Goal: Task Accomplishment & Management: Complete application form

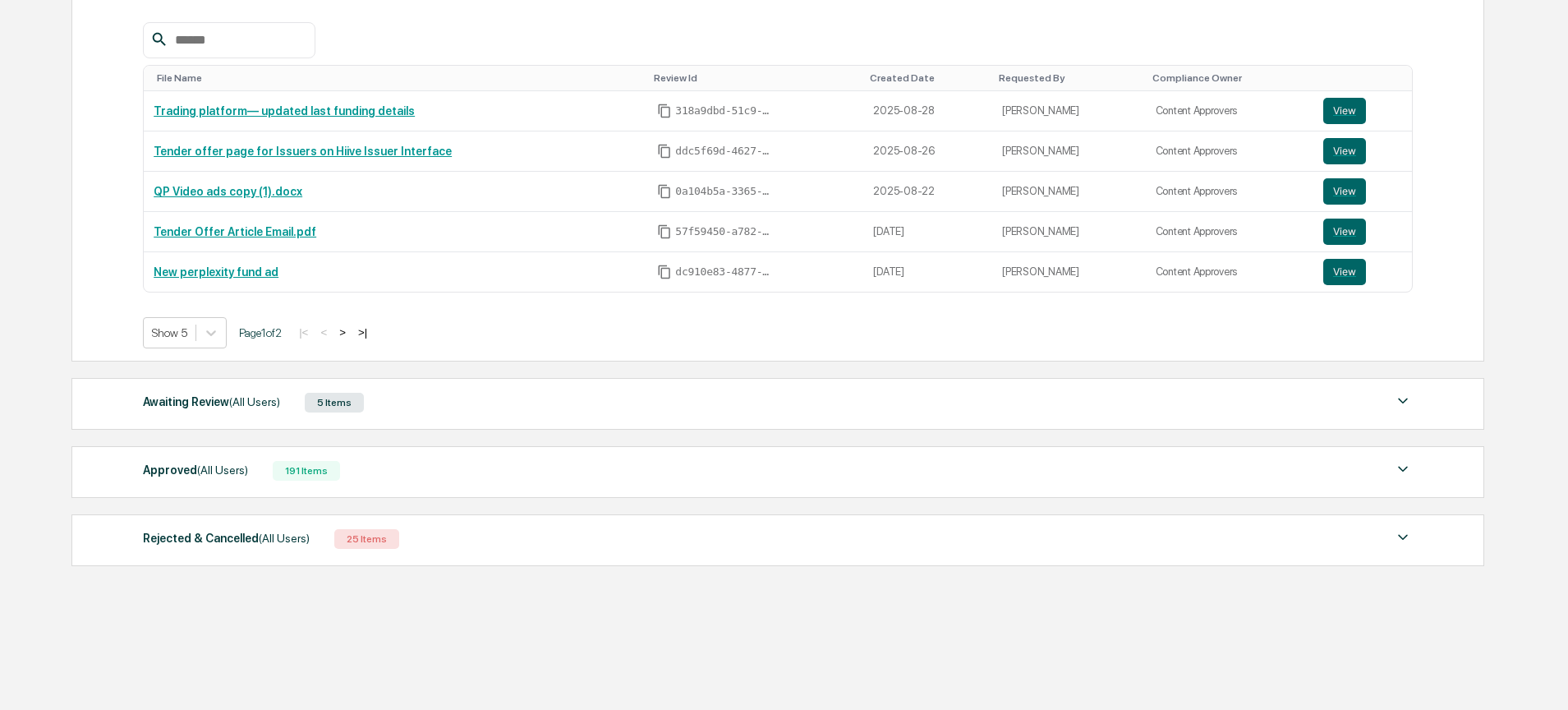
scroll to position [302, 0]
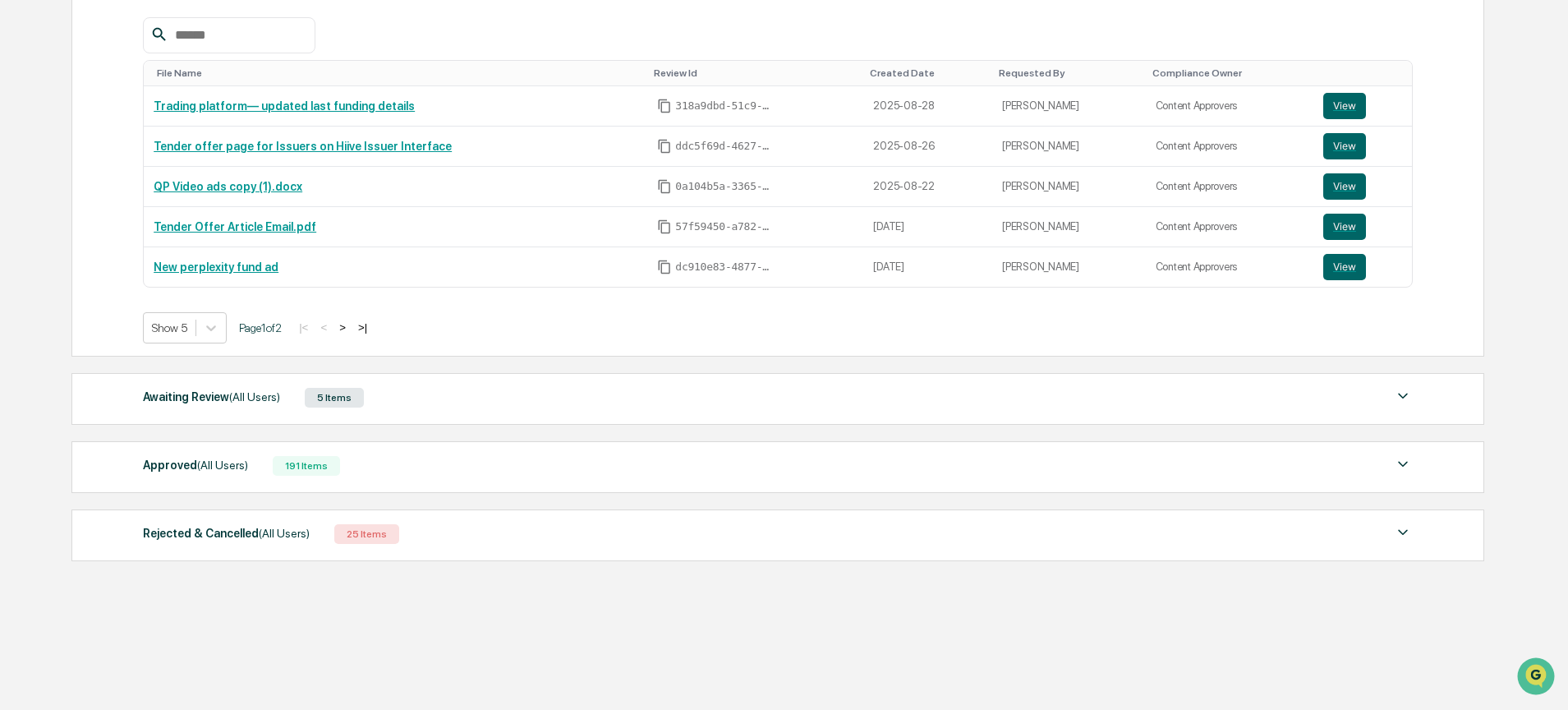
click at [395, 391] on div "Awaiting Review (All Users) 5 Items" at bounding box center [777, 397] width 1269 height 23
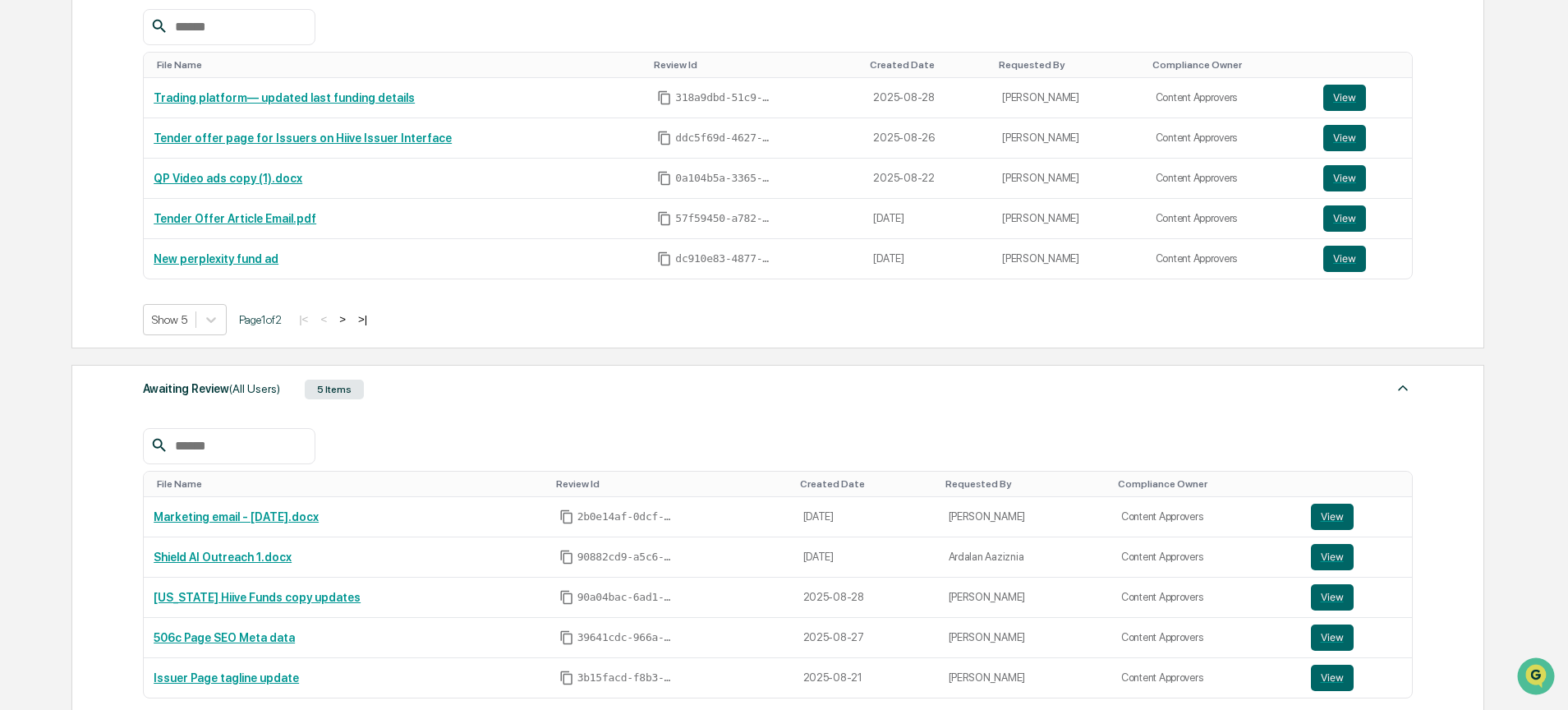
scroll to position [313, 0]
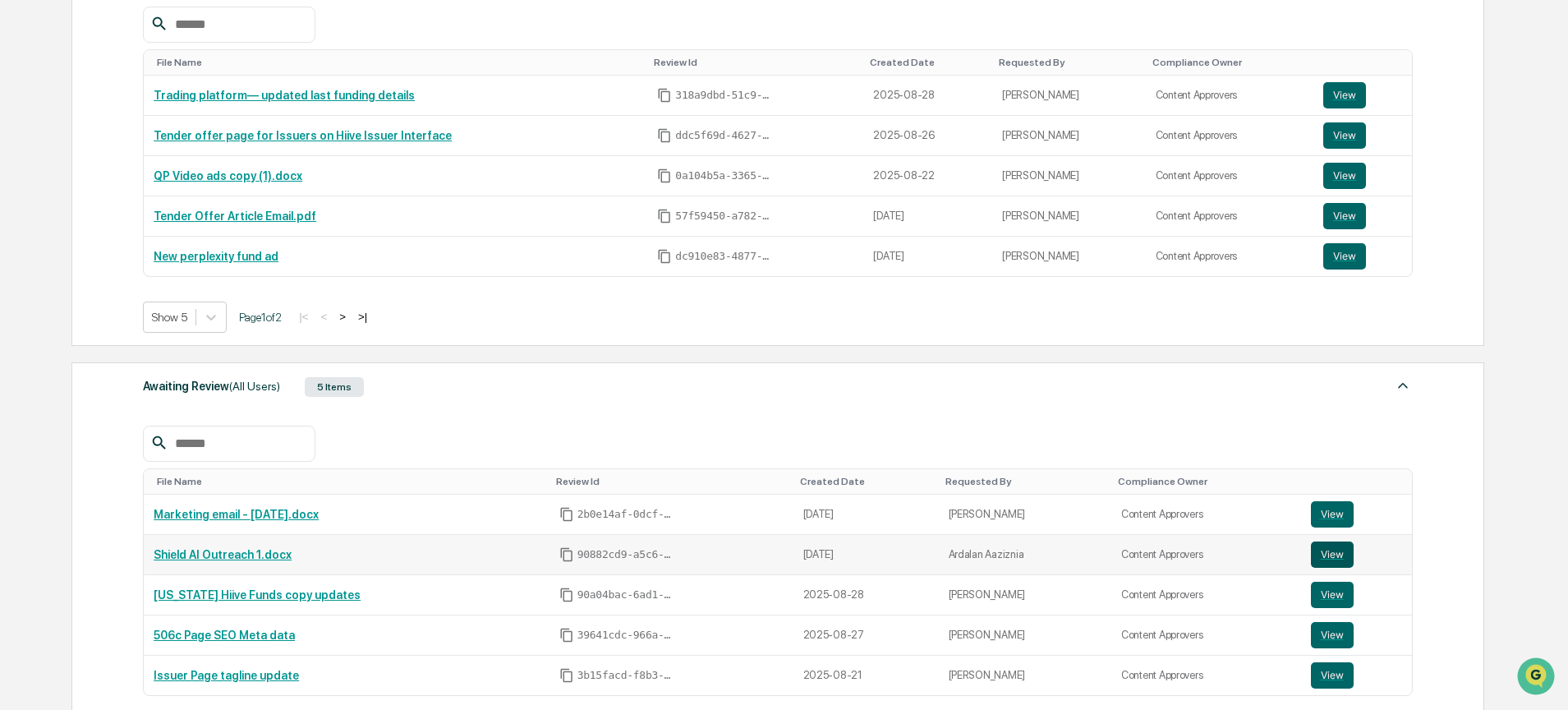
click at [1336, 553] on button "View" at bounding box center [1332, 554] width 42 height 27
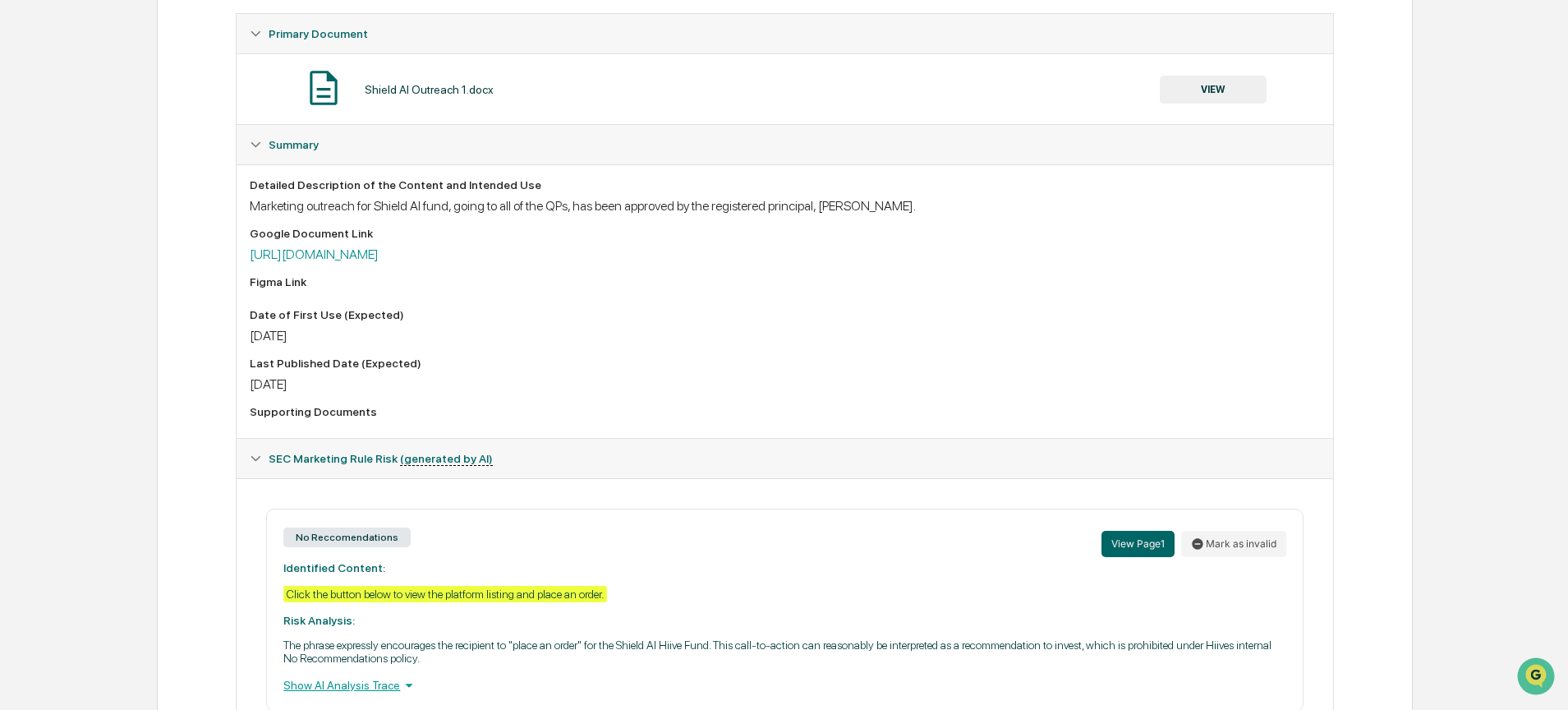
scroll to position [376, 0]
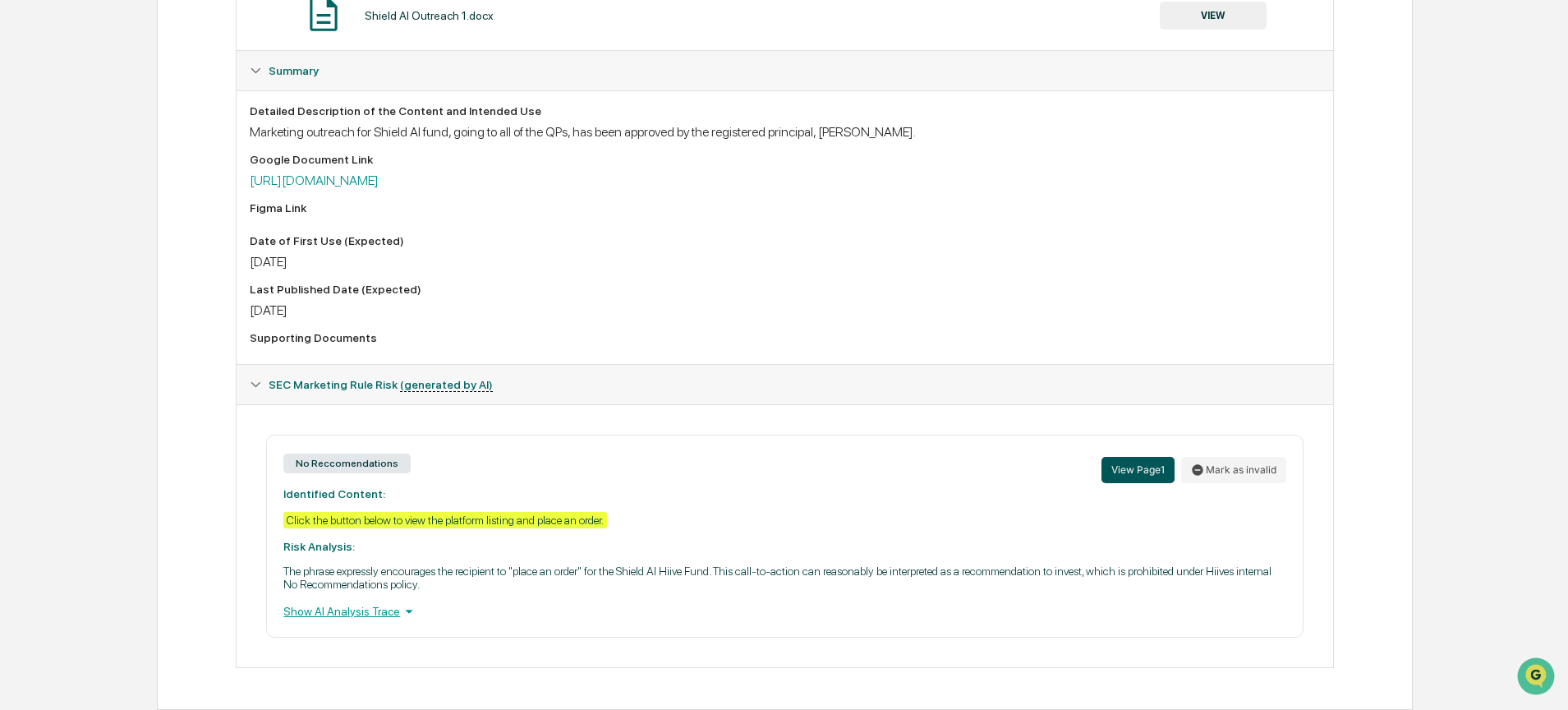
click at [1126, 461] on button "View Page 1" at bounding box center [1138, 469] width 73 height 27
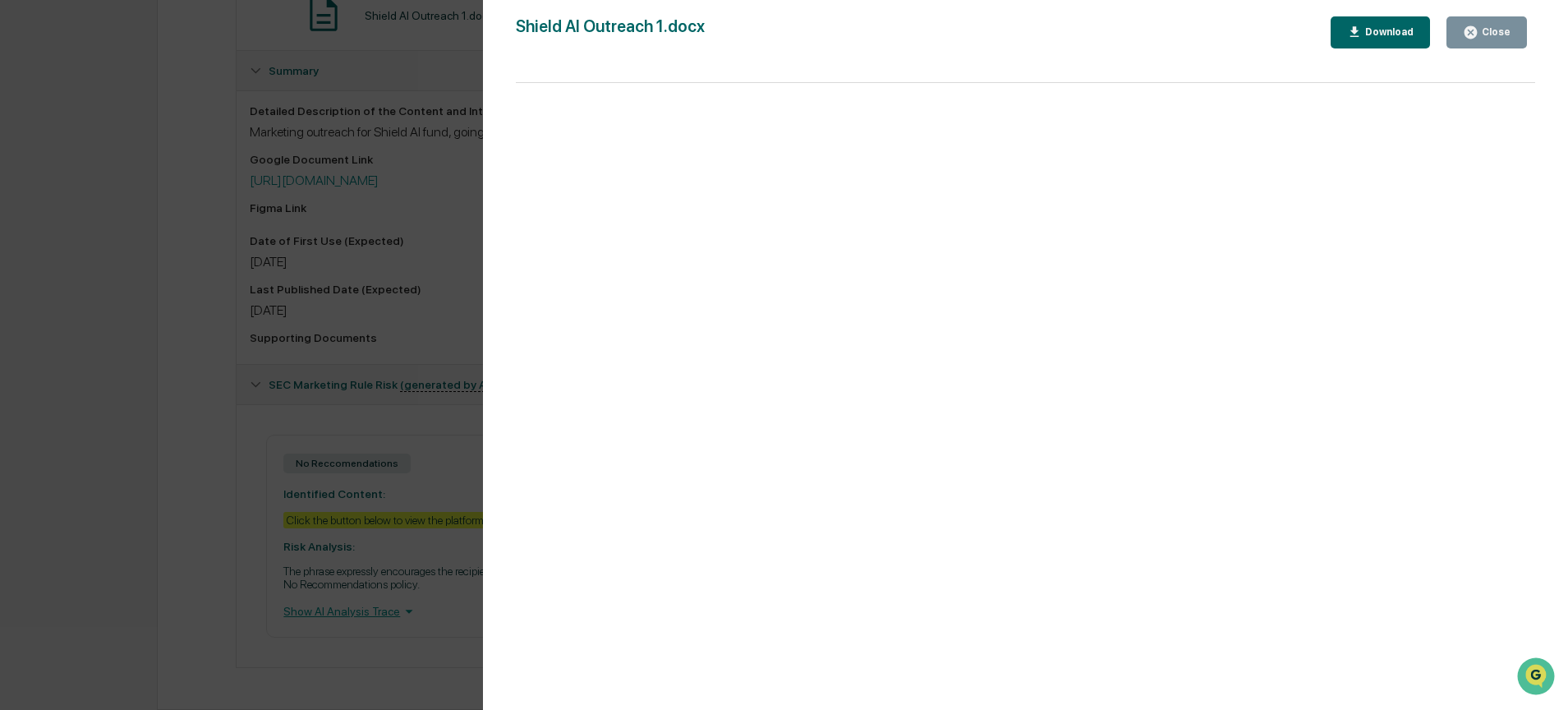
click at [1506, 41] on button "Close" at bounding box center [1486, 32] width 80 height 32
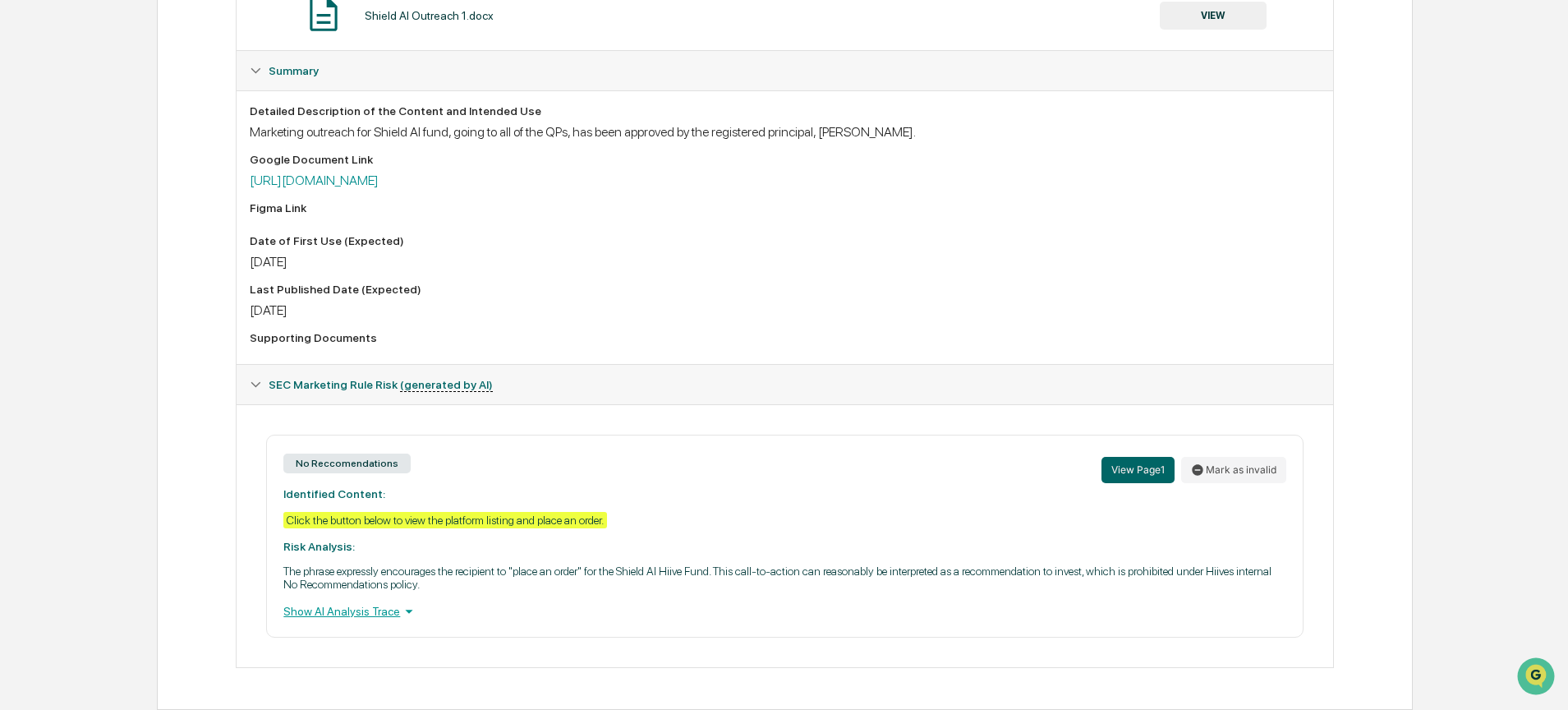
click at [601, 522] on div "Click the button below to view the platform listing and place an order." at bounding box center [444, 520] width 324 height 17
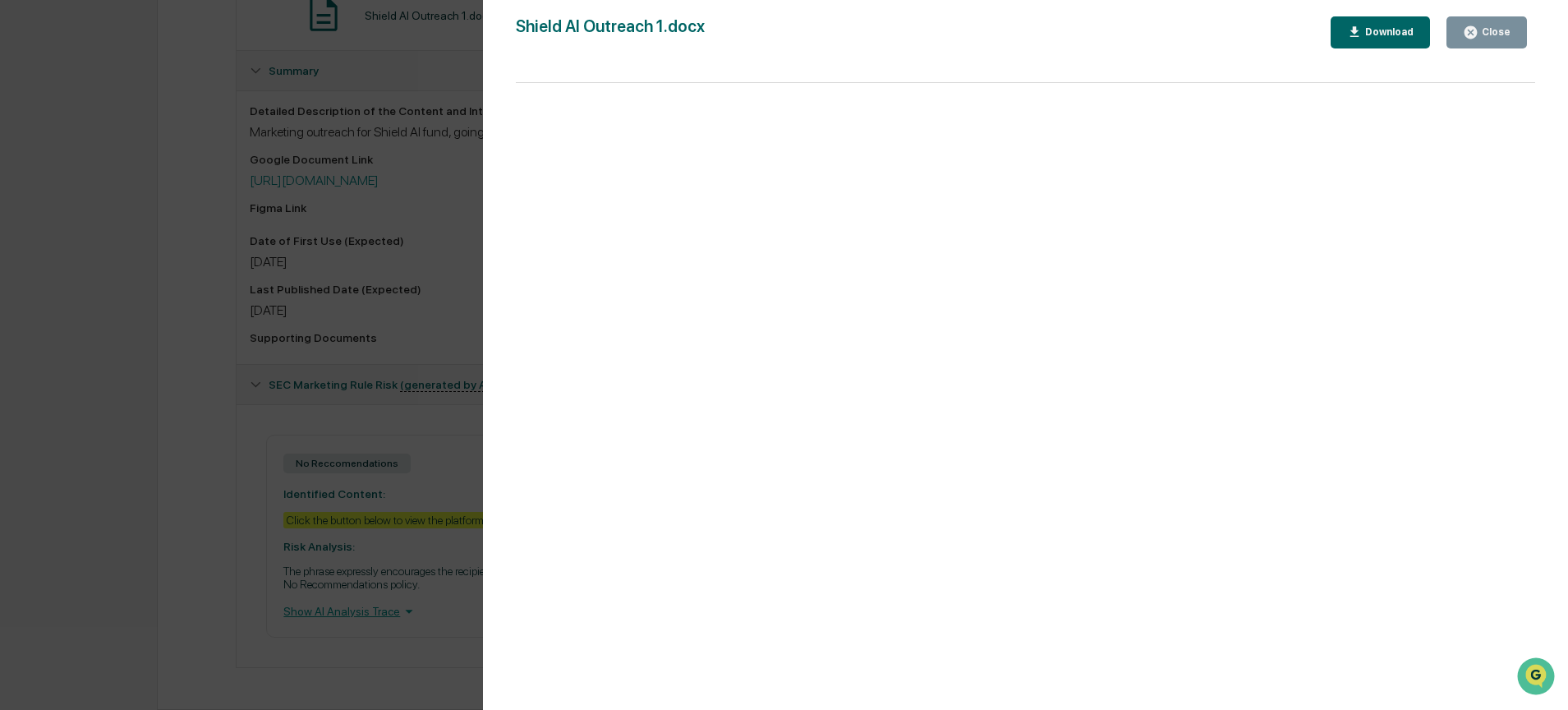
click at [1480, 33] on div "Close" at bounding box center [1494, 32] width 32 height 11
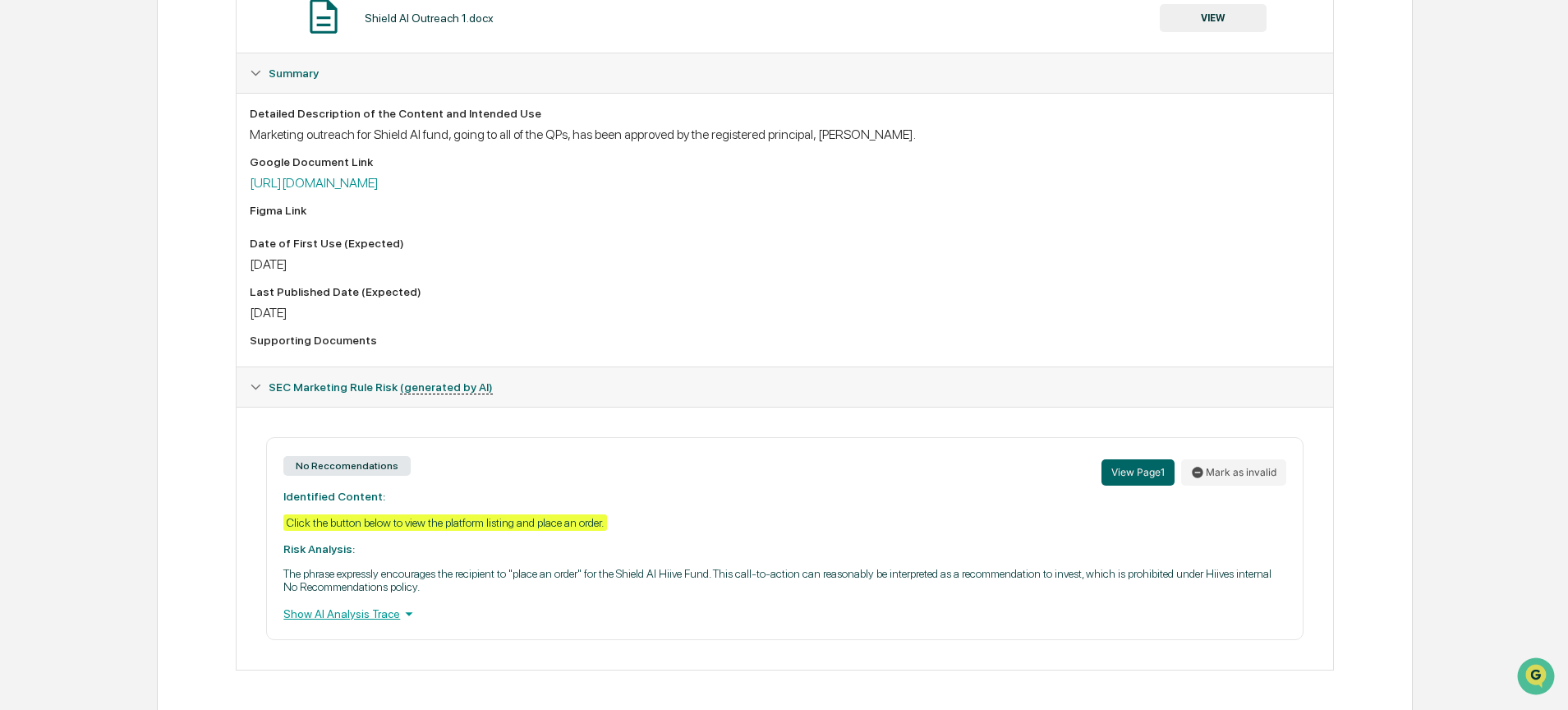
scroll to position [366, 0]
click at [379, 185] on link "[URL][DOMAIN_NAME]" at bounding box center [314, 184] width 129 height 16
click at [875, 375] on div "SEC Marketing Rule Risk (generated by AI)" at bounding box center [784, 388] width 1096 height 40
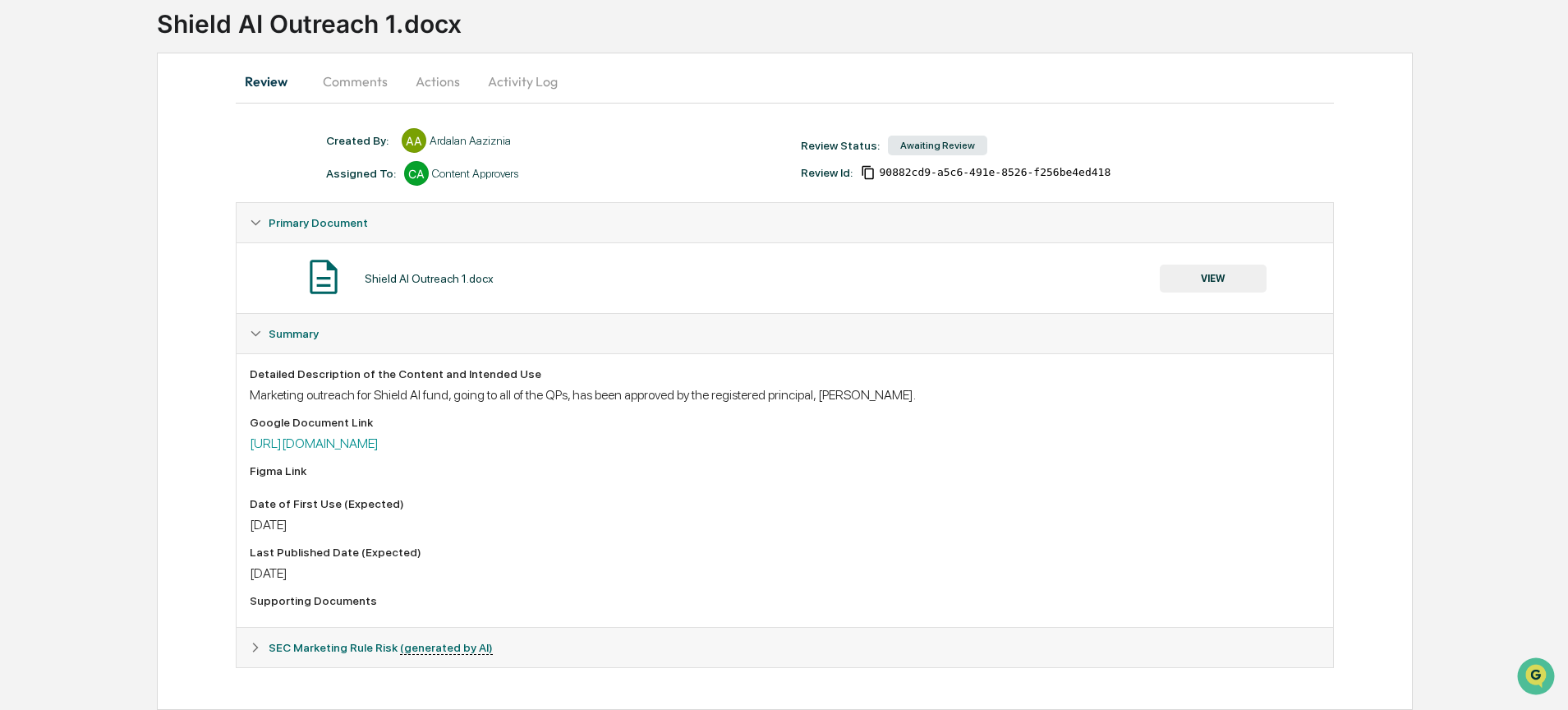
scroll to position [110, 0]
click at [366, 86] on button "Comments" at bounding box center [355, 81] width 91 height 40
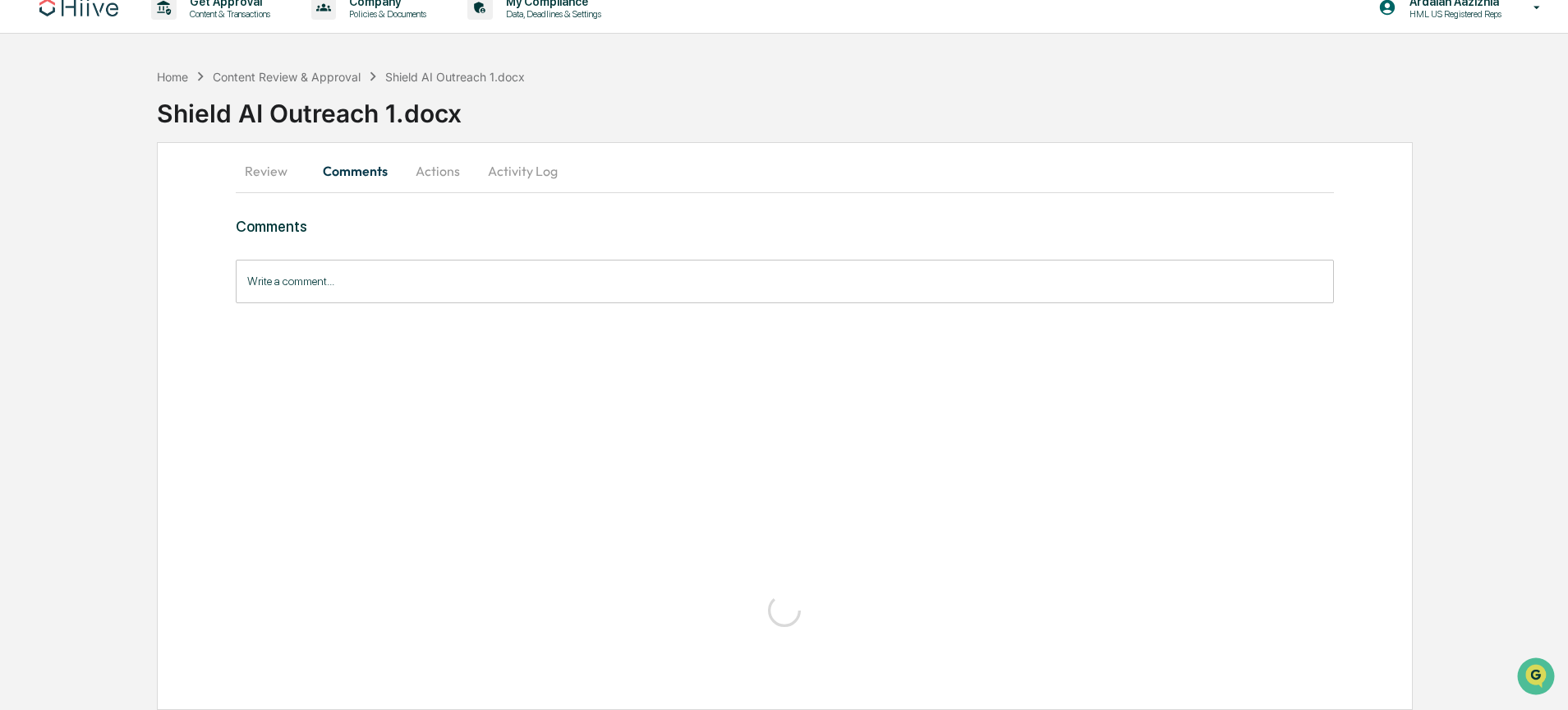
scroll to position [0, 0]
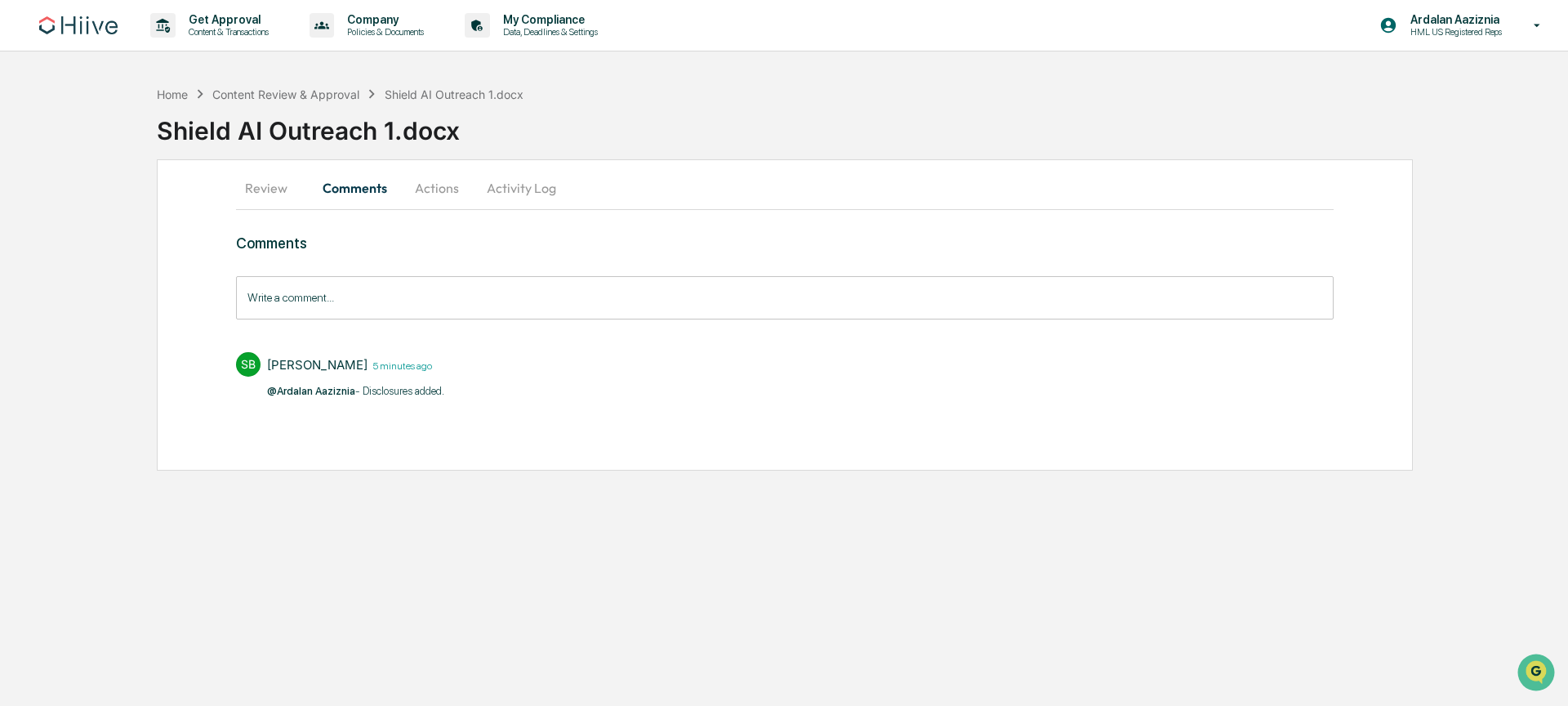
click at [432, 188] on button "Actions" at bounding box center [437, 188] width 73 height 39
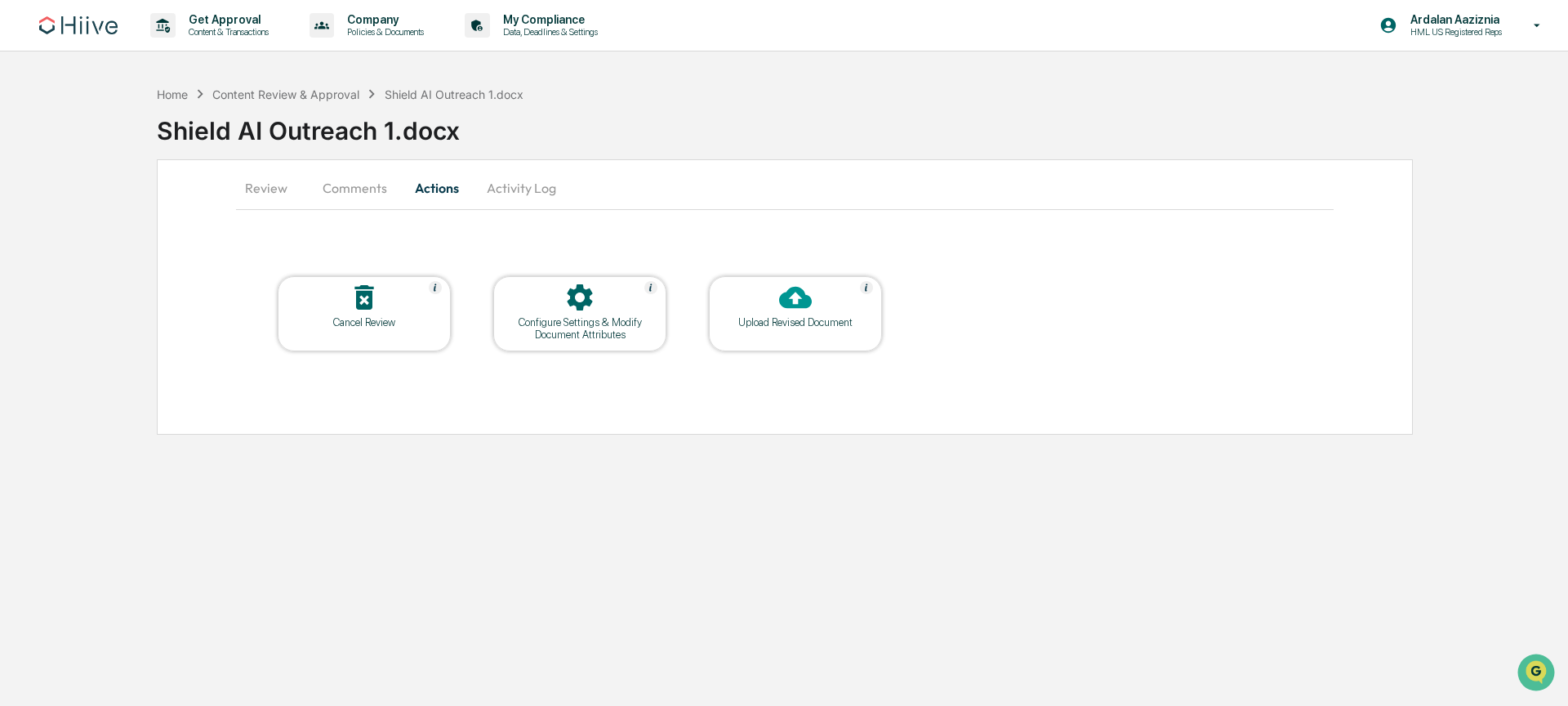
click at [535, 194] on button "Activity Log" at bounding box center [521, 188] width 95 height 39
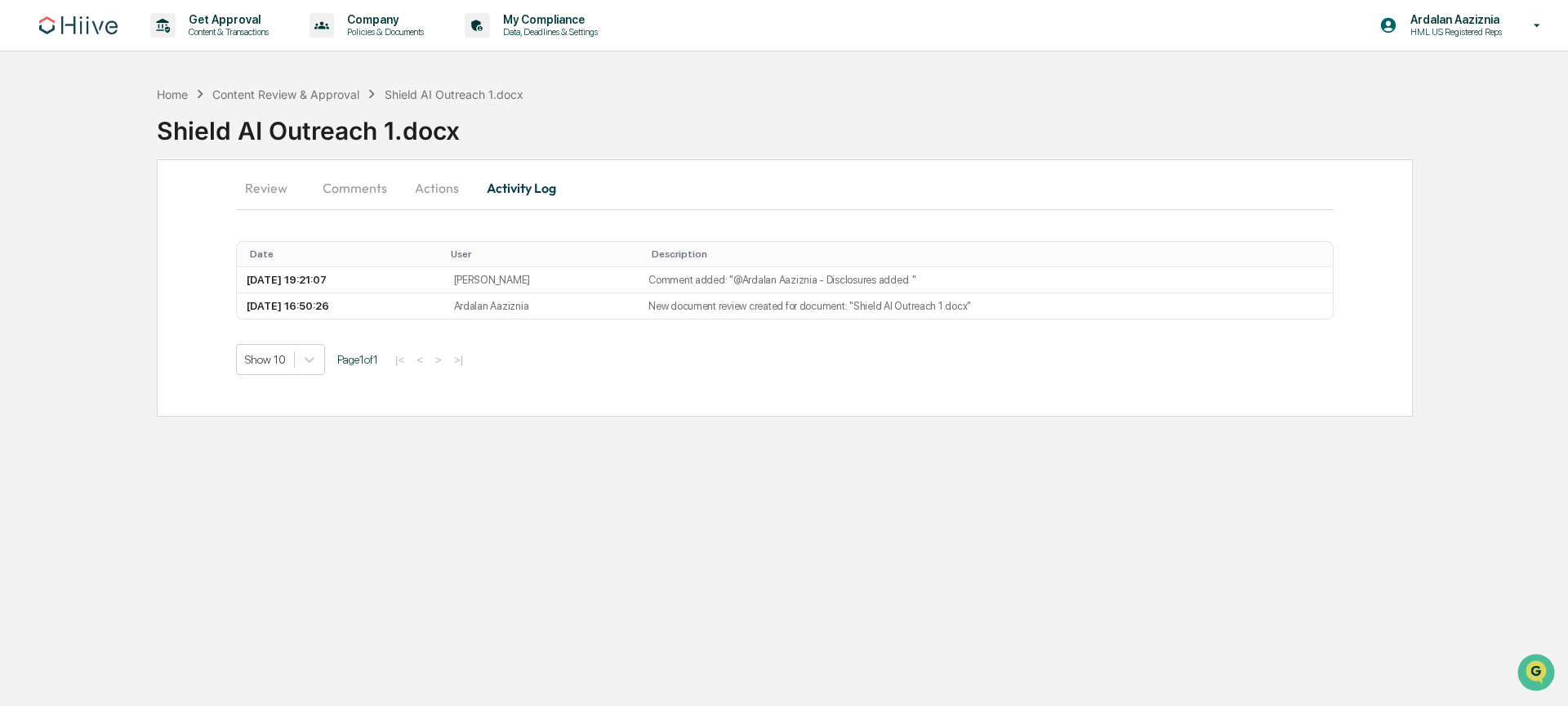
click at [287, 189] on button "Review" at bounding box center [272, 188] width 73 height 39
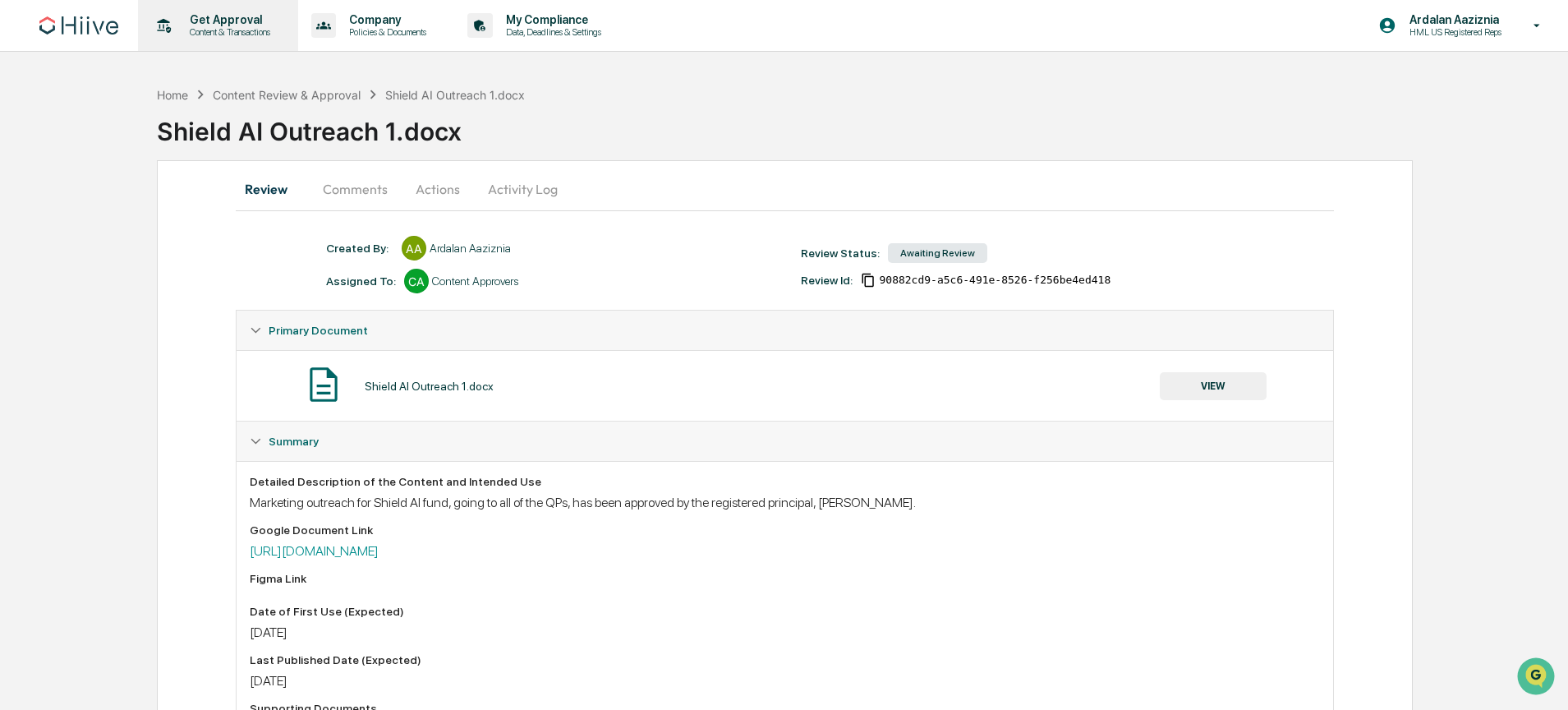
click at [232, 18] on p "Get Approval" at bounding box center [228, 19] width 101 height 13
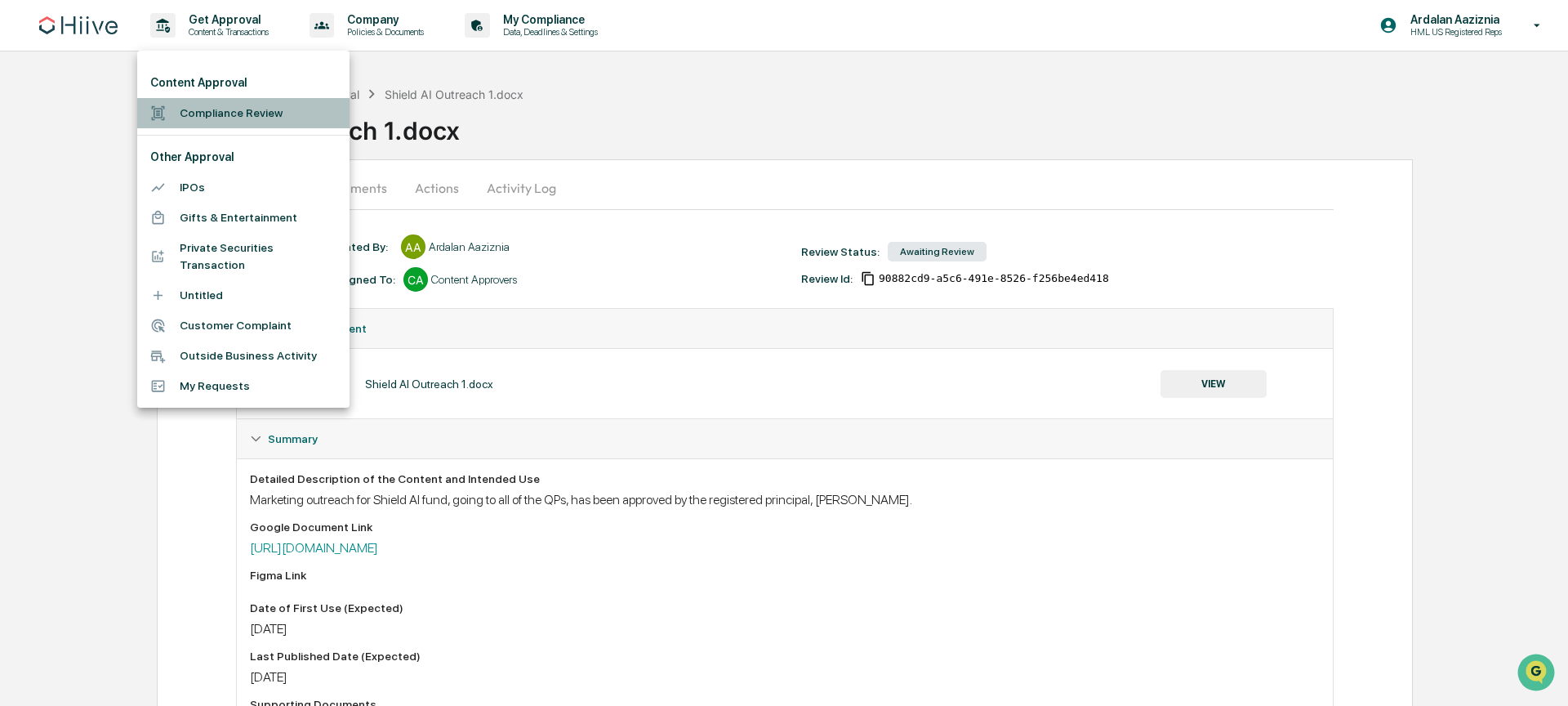
click at [245, 116] on li "Compliance Review" at bounding box center [244, 113] width 213 height 30
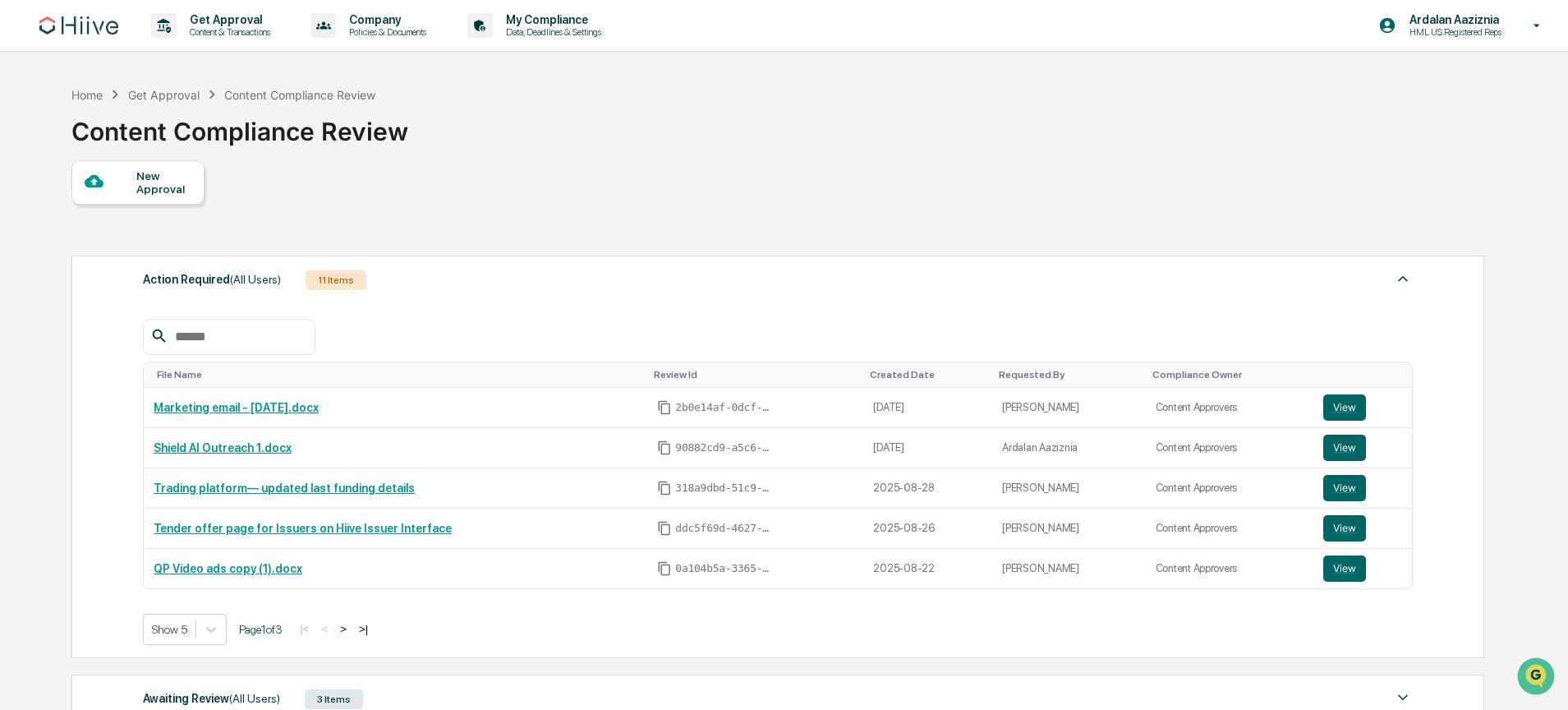
click at [163, 183] on div "New Approval" at bounding box center [164, 183] width 55 height 27
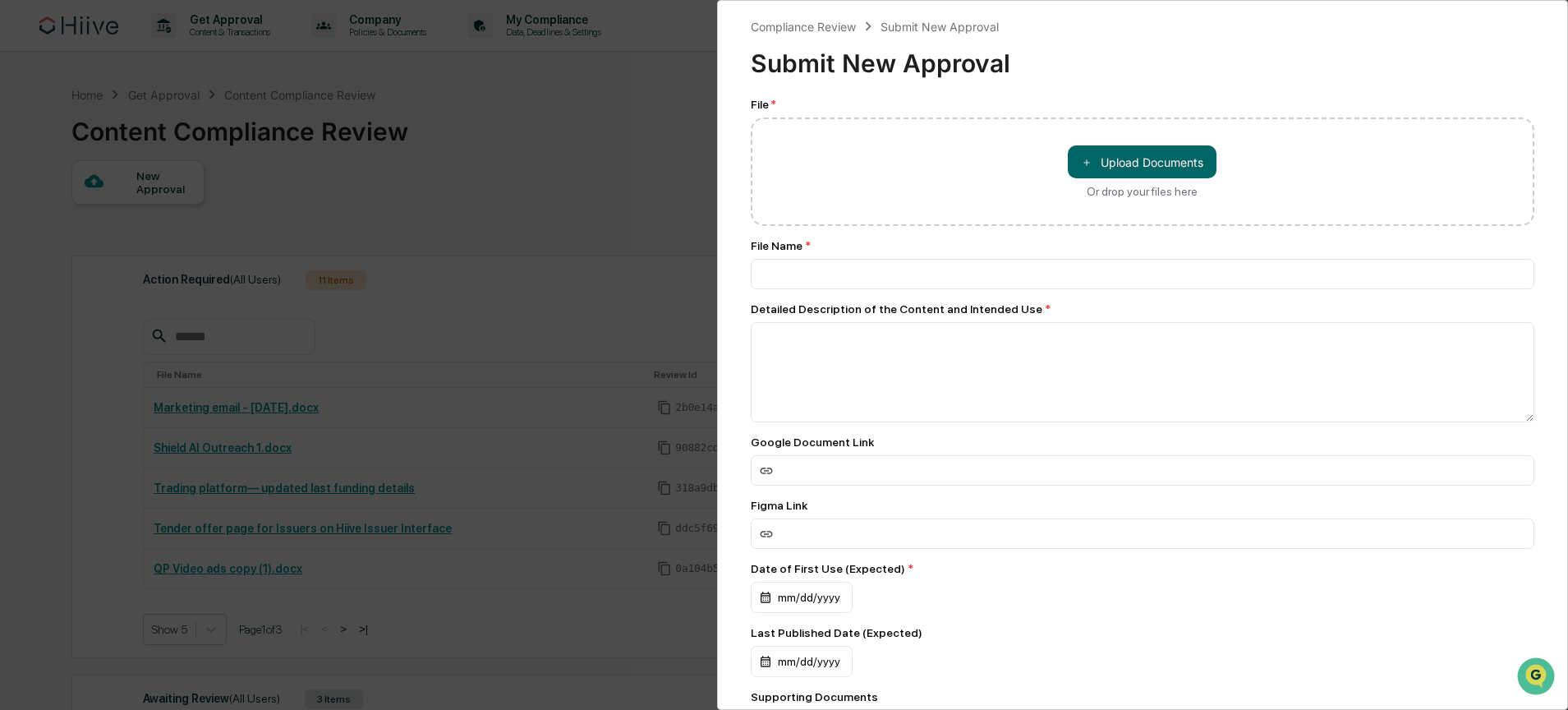
click at [794, 150] on div "＋ Upload Documents Or drop your files here" at bounding box center [1142, 172] width 784 height 109
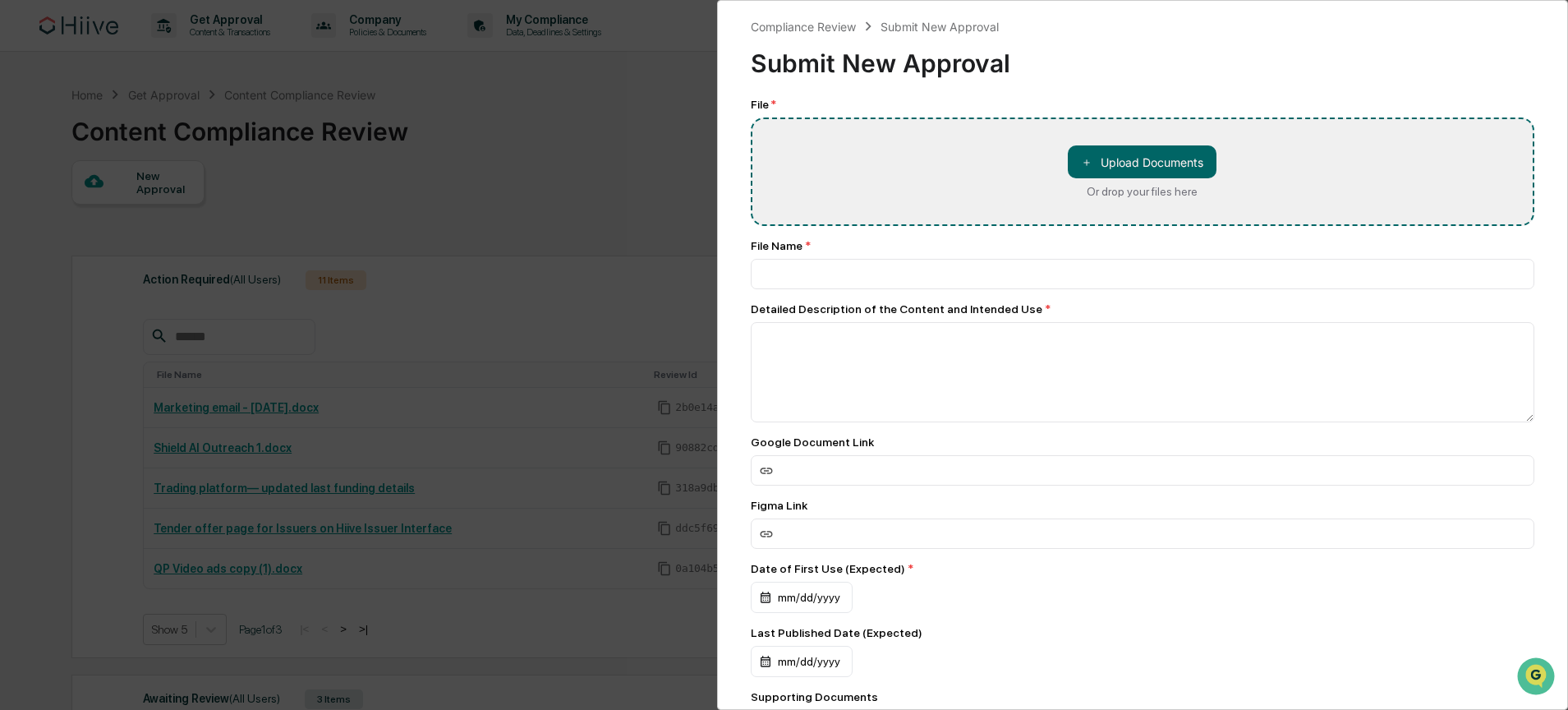
type input "**********"
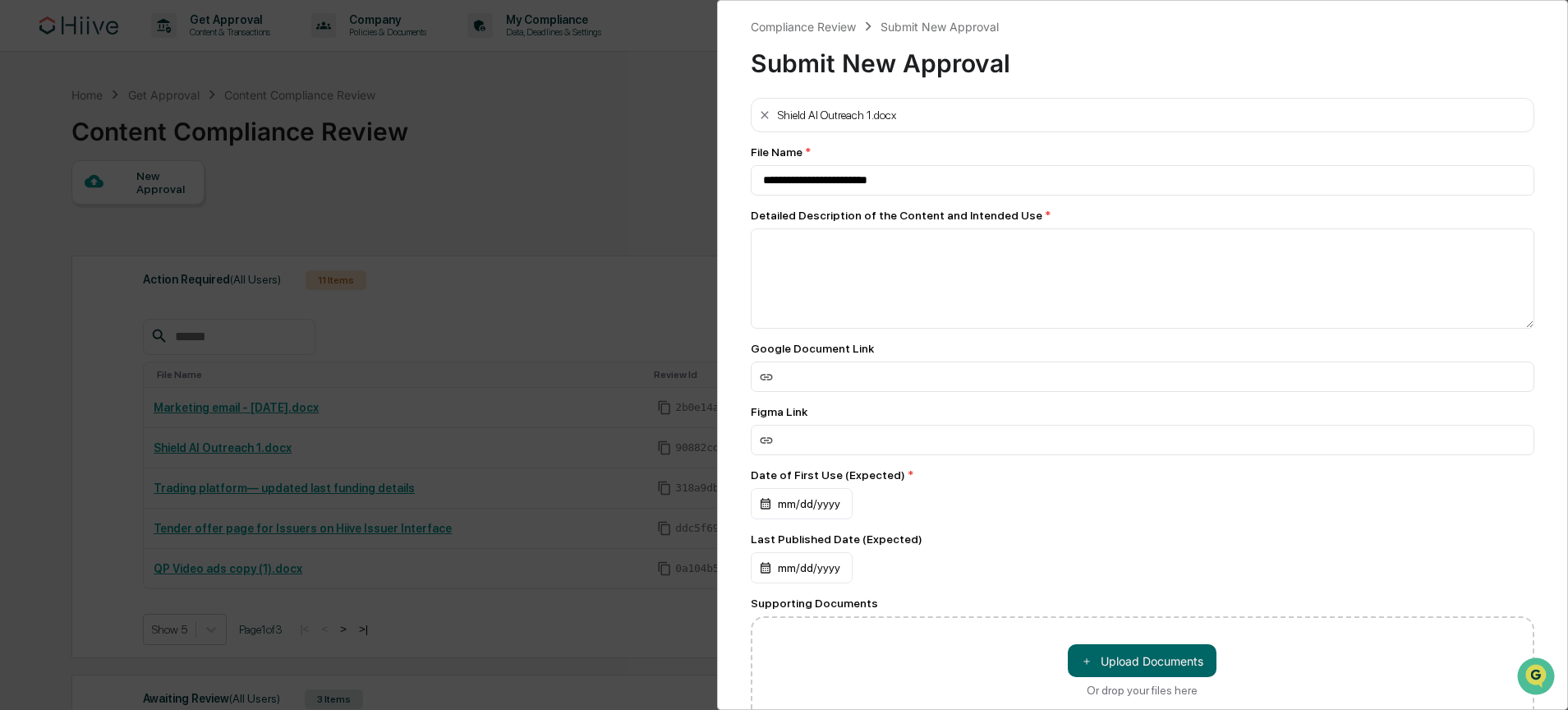
click at [857, 359] on div "Google Document Link" at bounding box center [1142, 367] width 784 height 50
click at [855, 365] on input at bounding box center [1142, 376] width 784 height 30
paste input "**********"
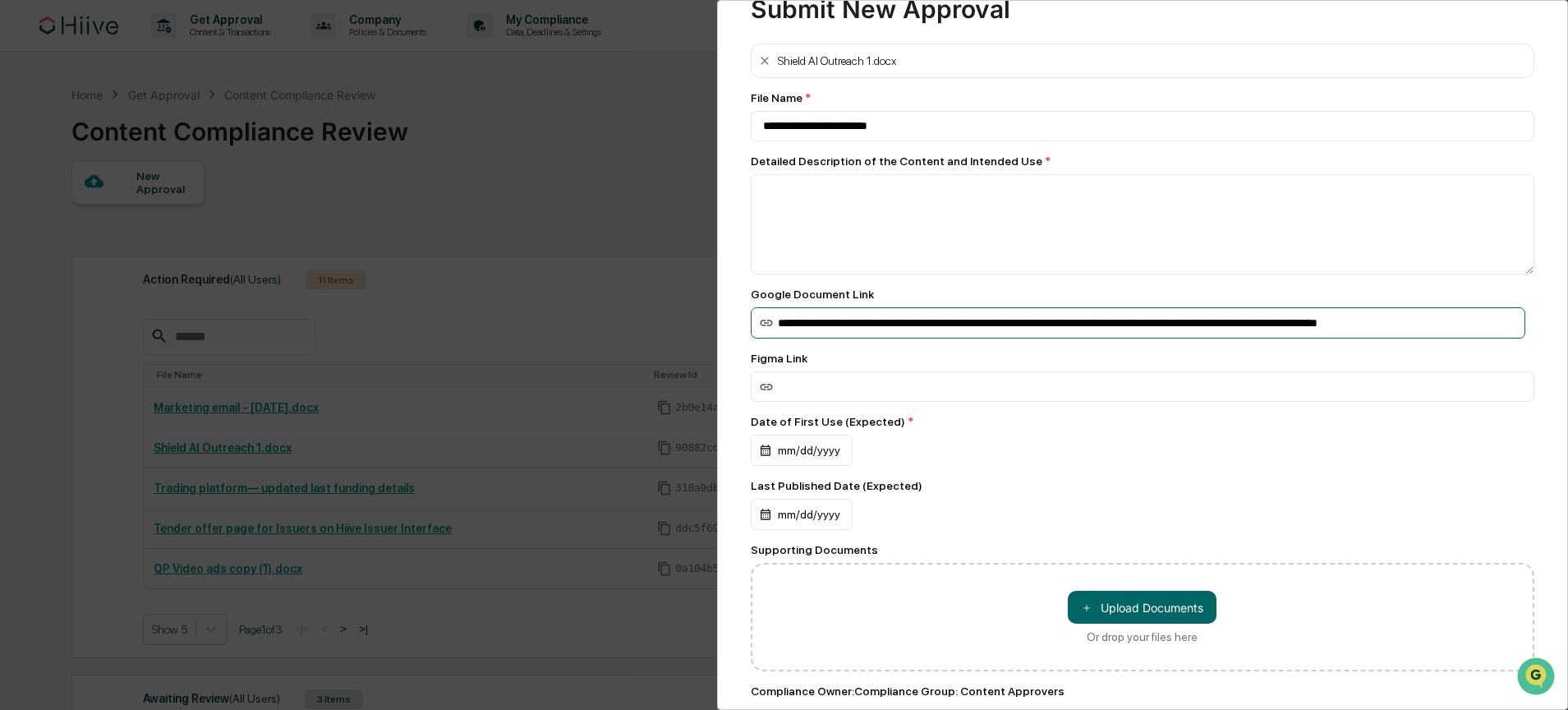
scroll to position [85, 0]
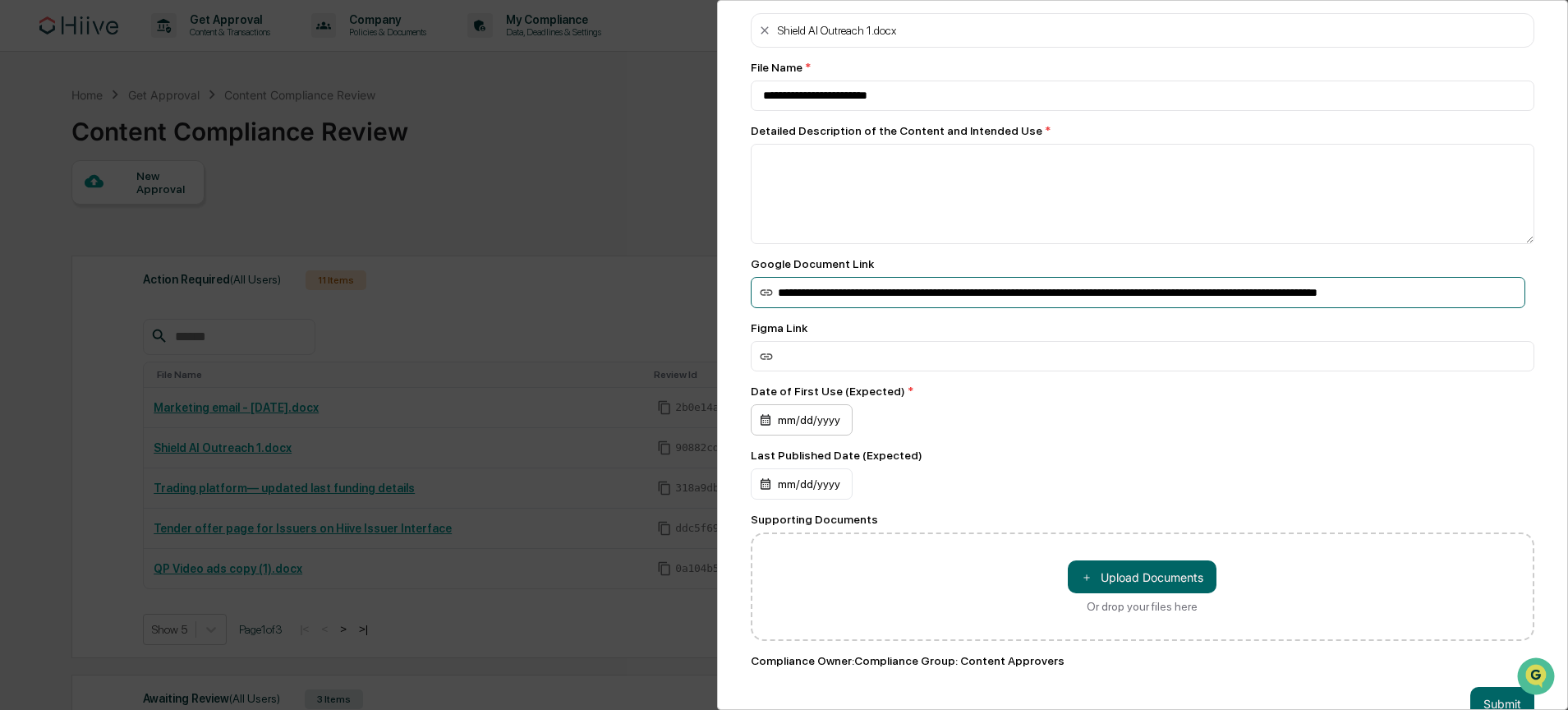
type input "**********"
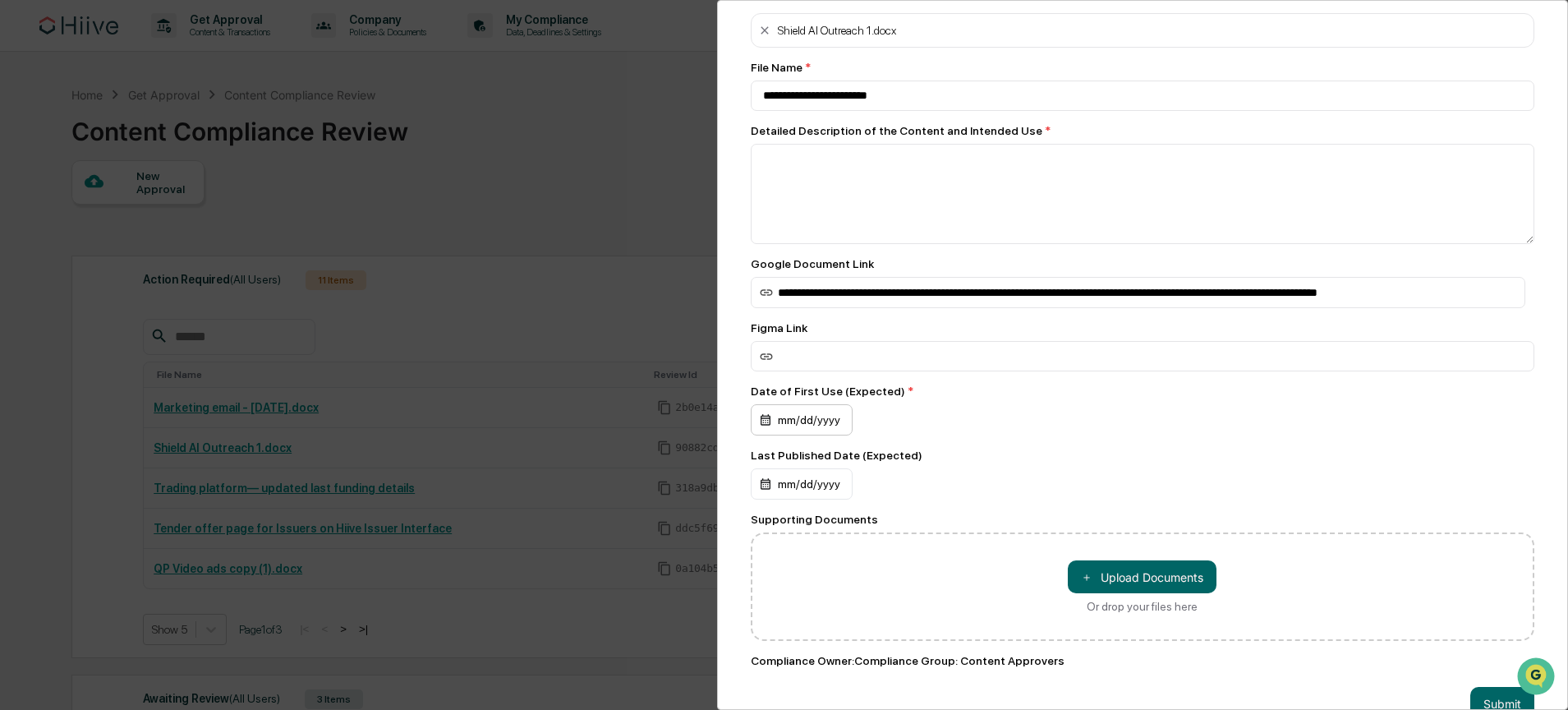
click at [820, 426] on div "mm/dd/yyyy" at bounding box center [801, 420] width 101 height 31
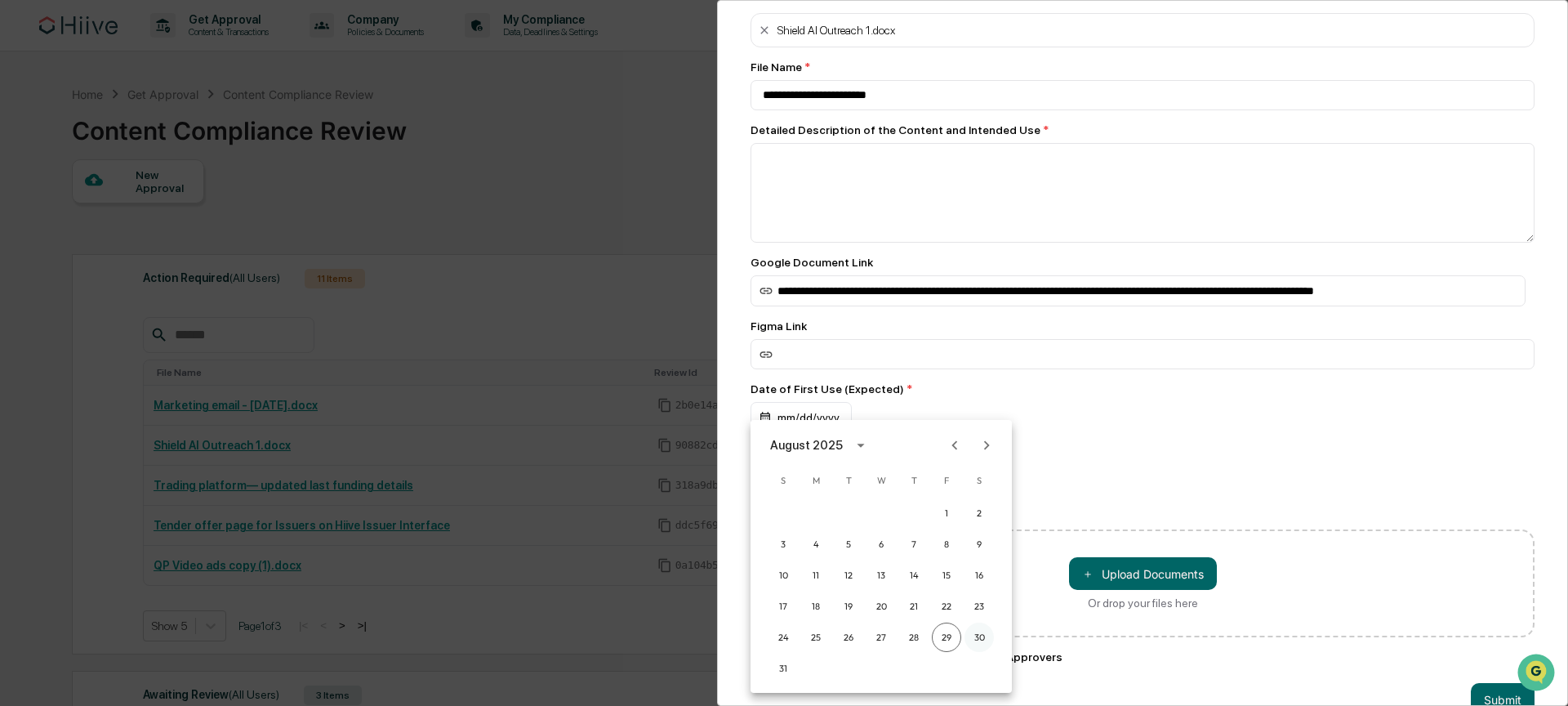
click at [976, 634] on button "30" at bounding box center [979, 637] width 29 height 29
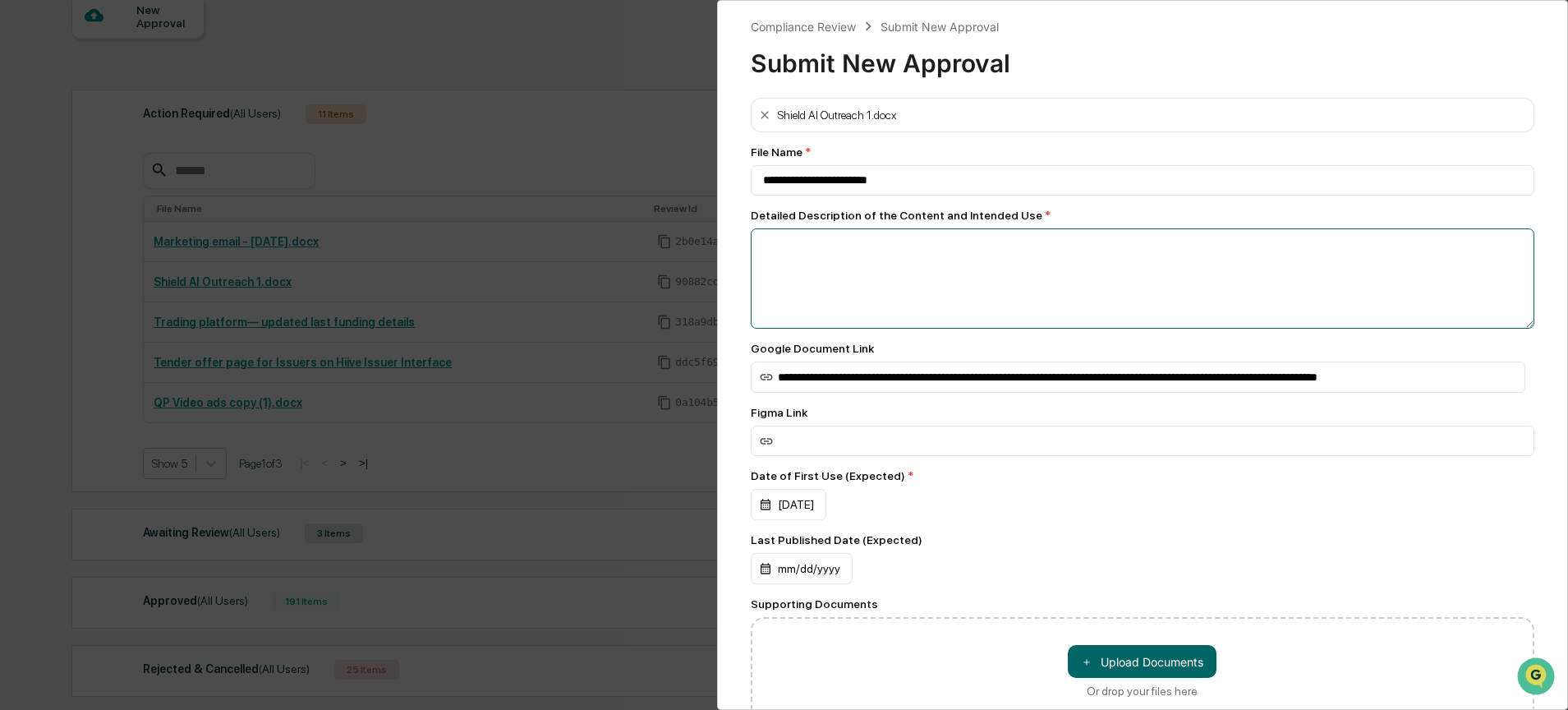
click at [826, 267] on textarea at bounding box center [1142, 278] width 784 height 101
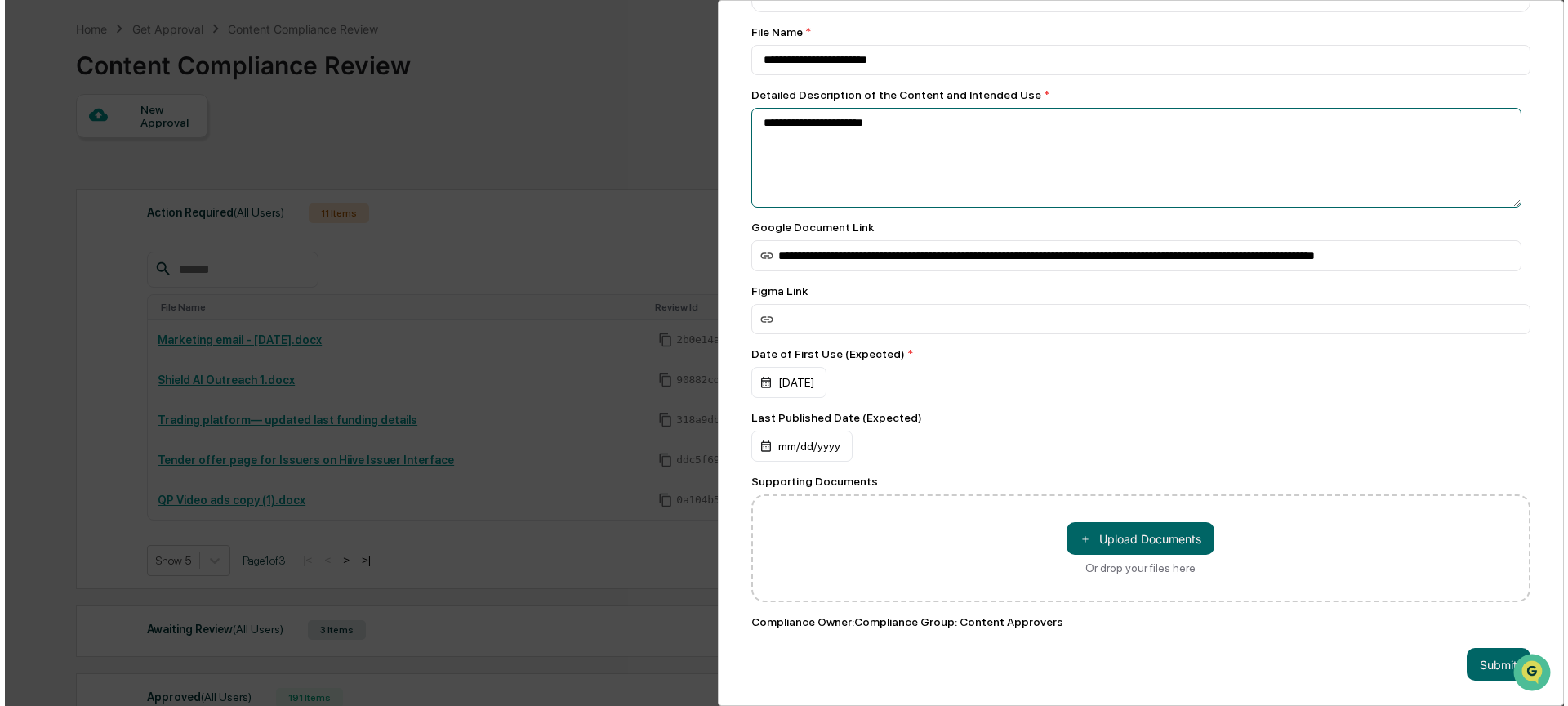
scroll to position [203, 0]
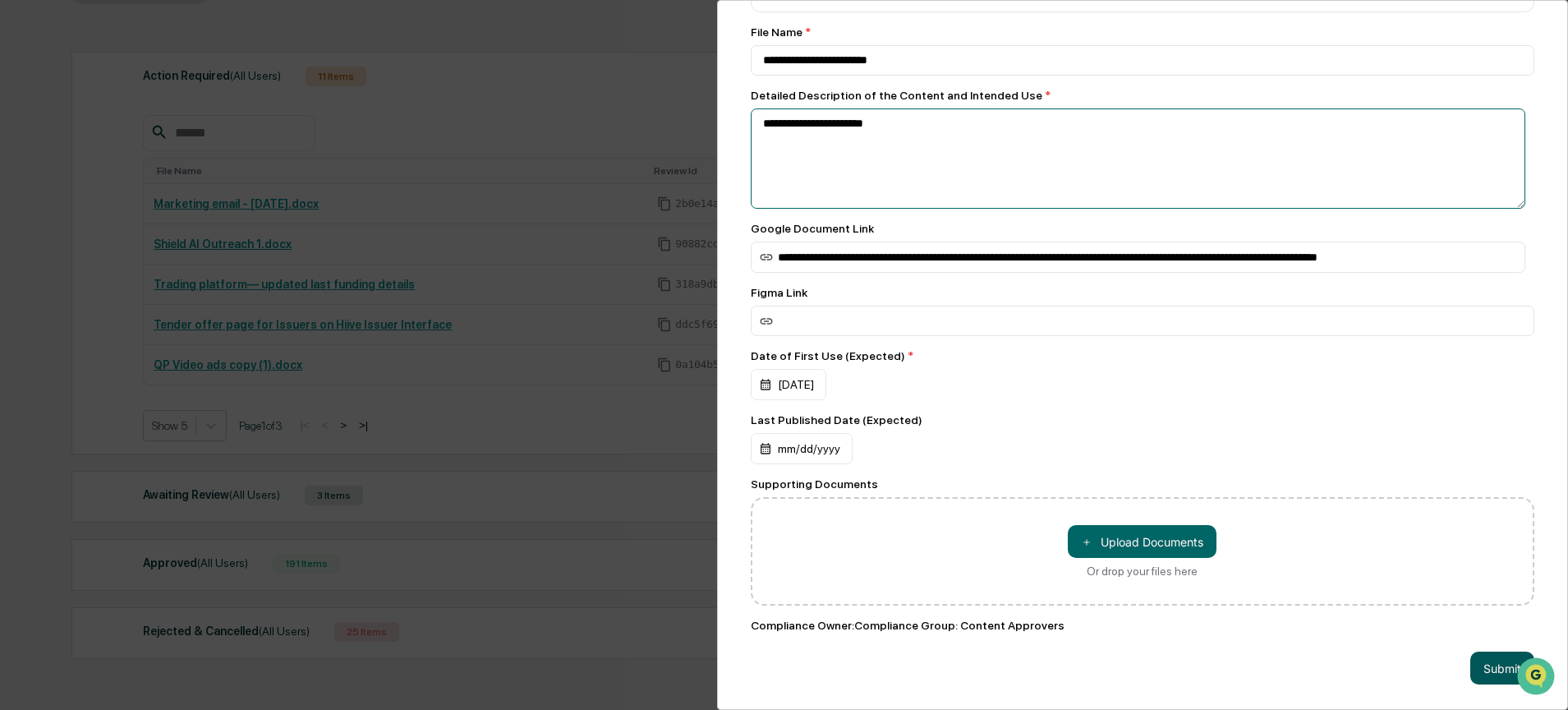
type textarea "**********"
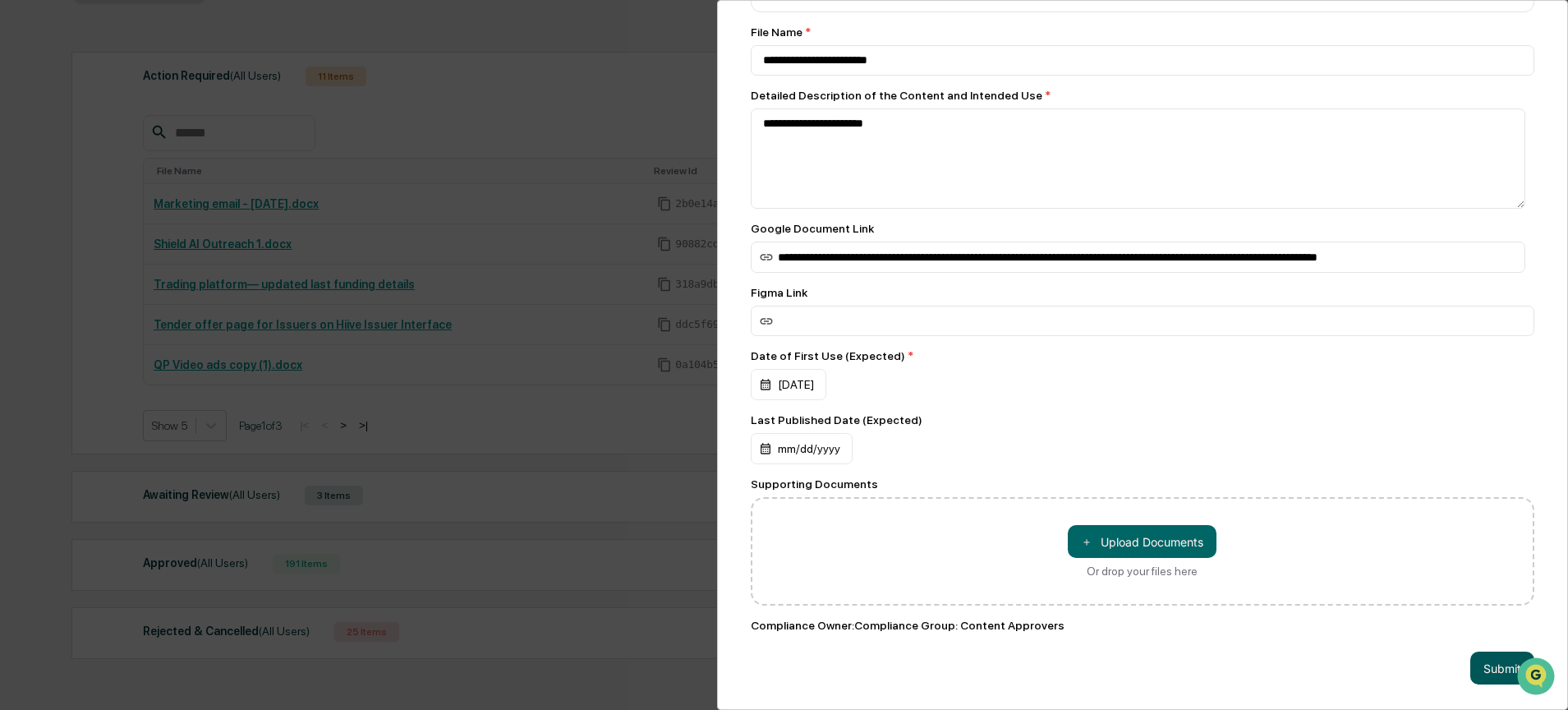
click at [1484, 656] on button "Submit" at bounding box center [1502, 669] width 64 height 33
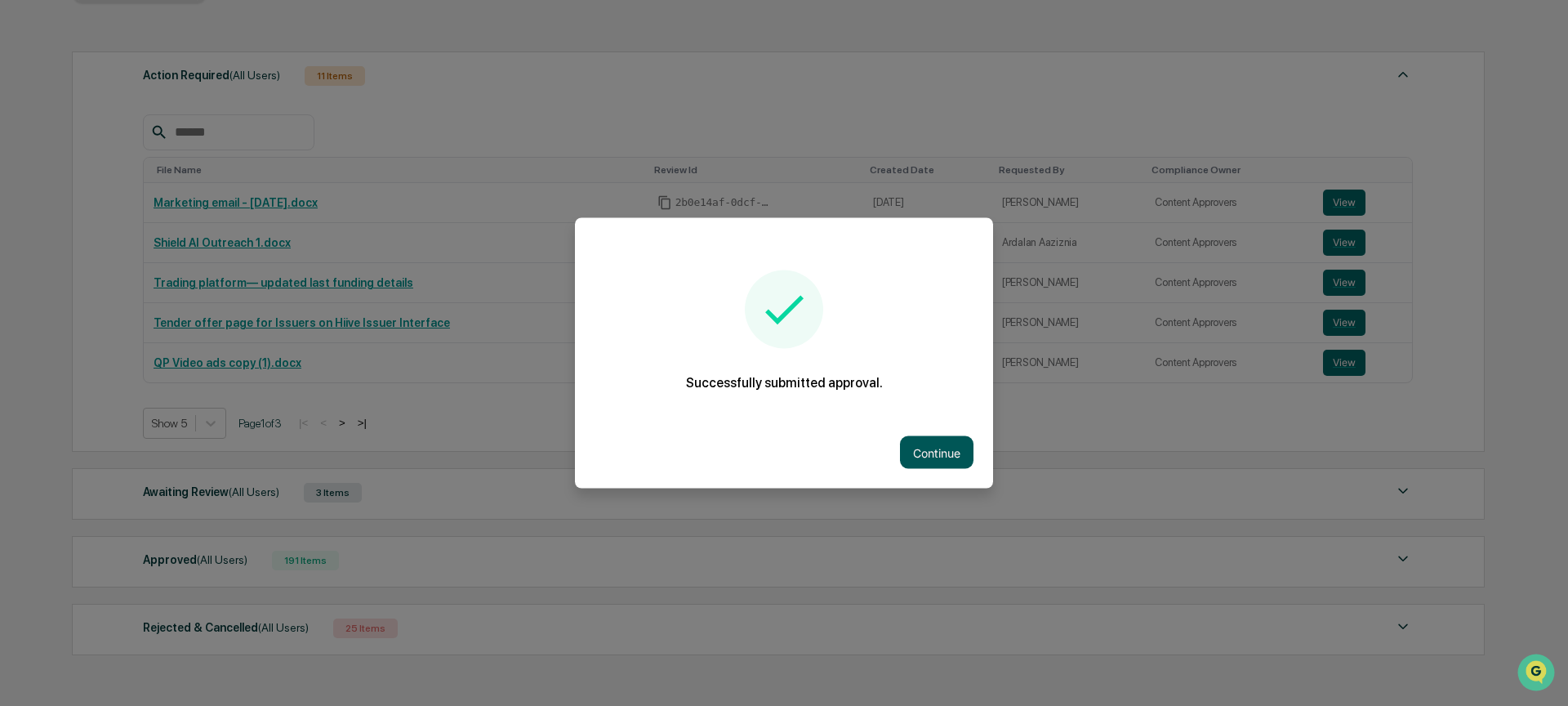
click at [929, 445] on button "Continue" at bounding box center [937, 453] width 73 height 33
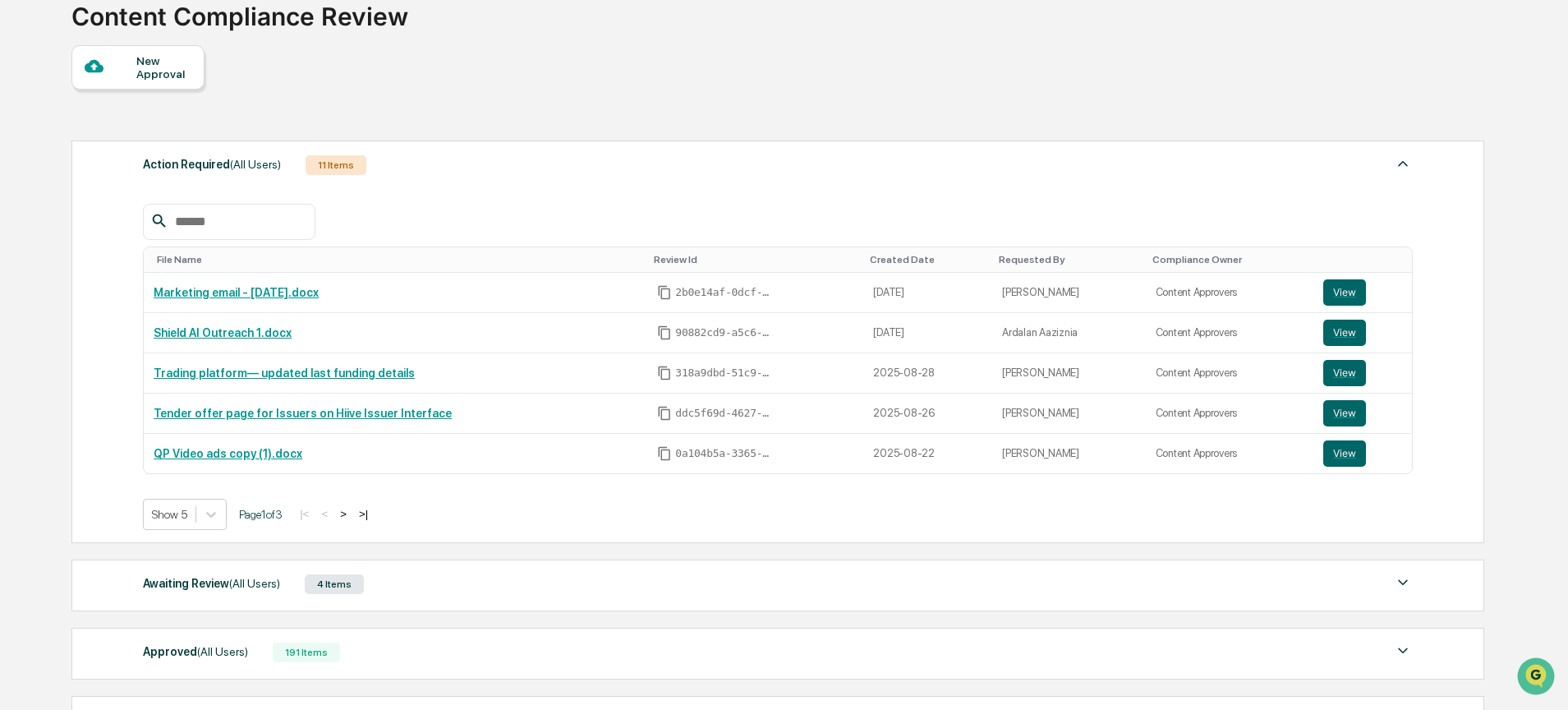
scroll to position [207, 0]
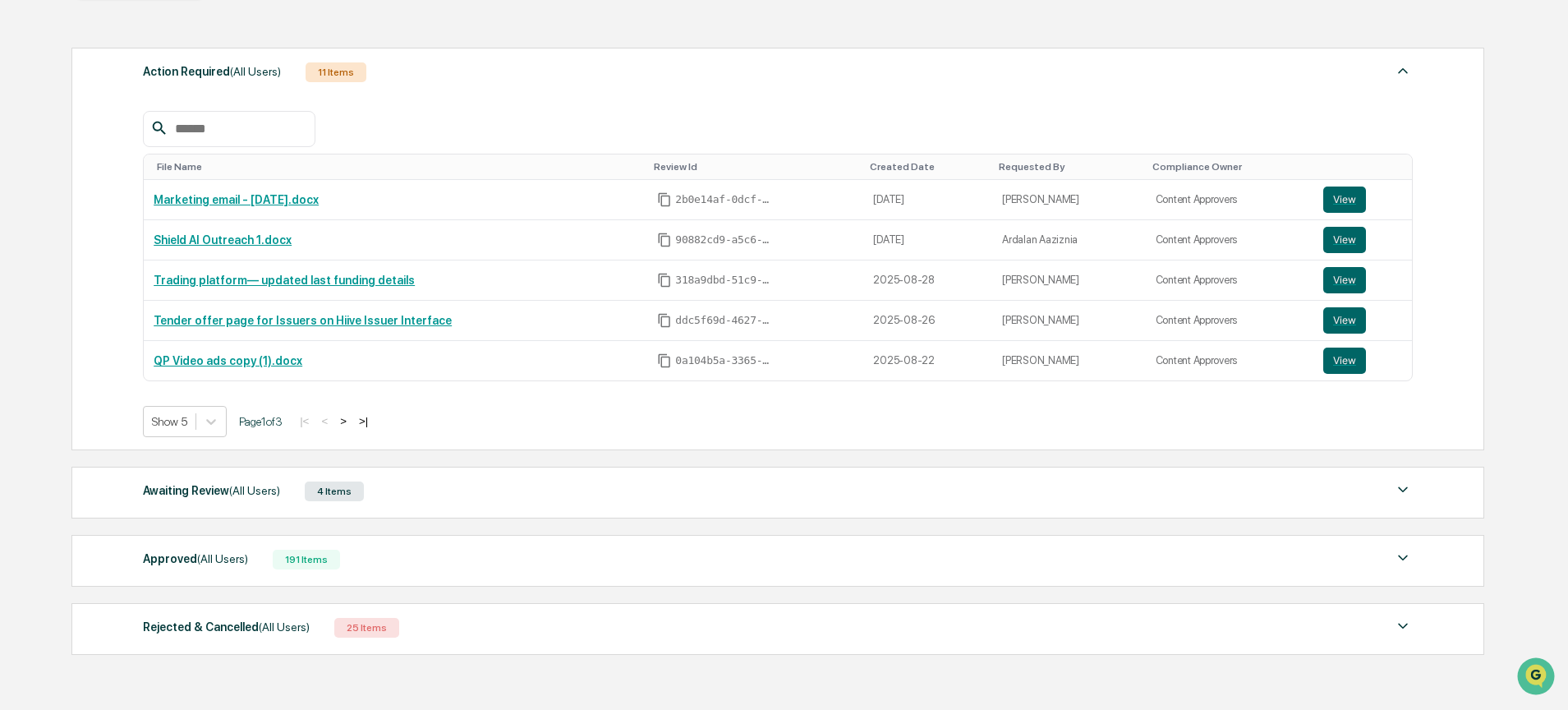
click at [423, 498] on div "Awaiting Review (All Users) 4 Items" at bounding box center [777, 491] width 1269 height 23
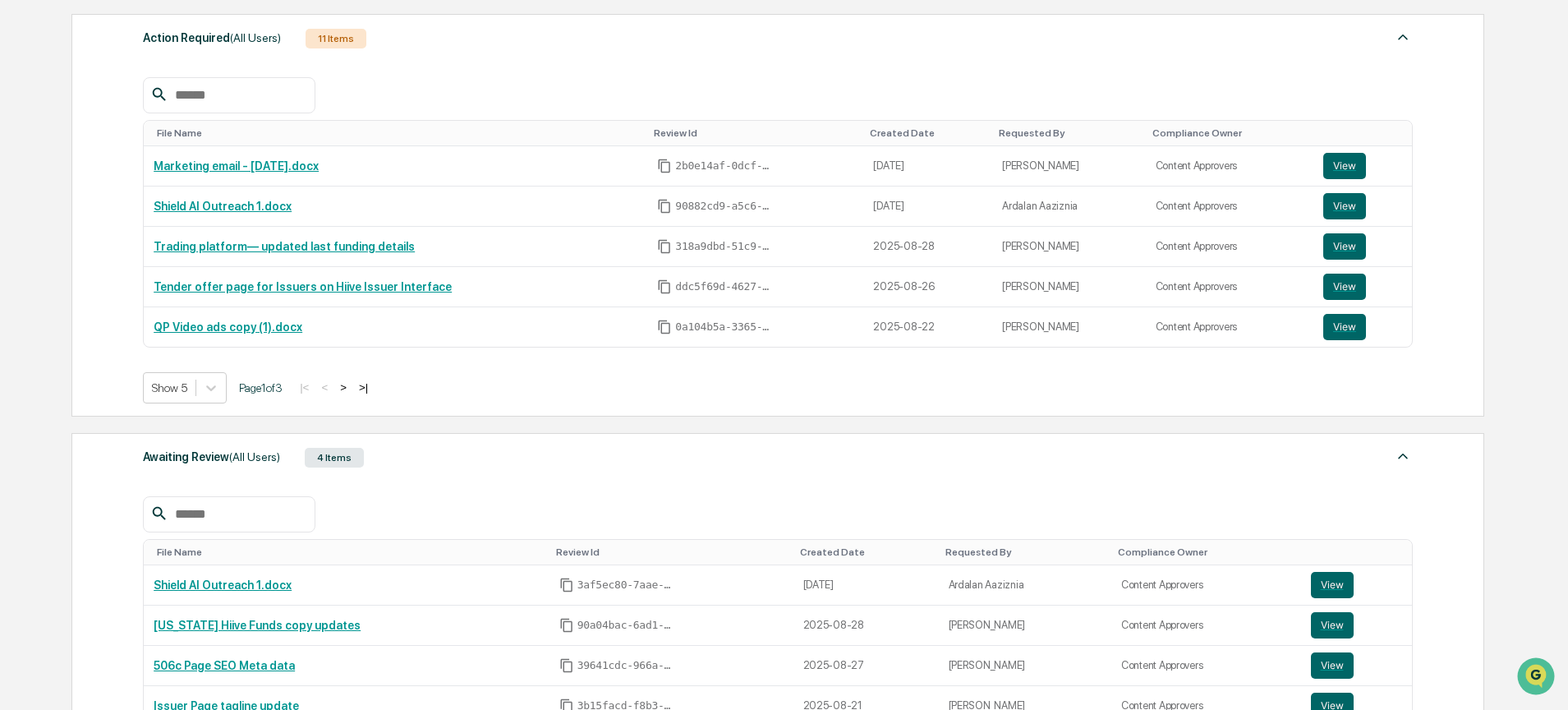
scroll to position [243, 0]
click at [1356, 204] on button "View" at bounding box center [1344, 205] width 42 height 27
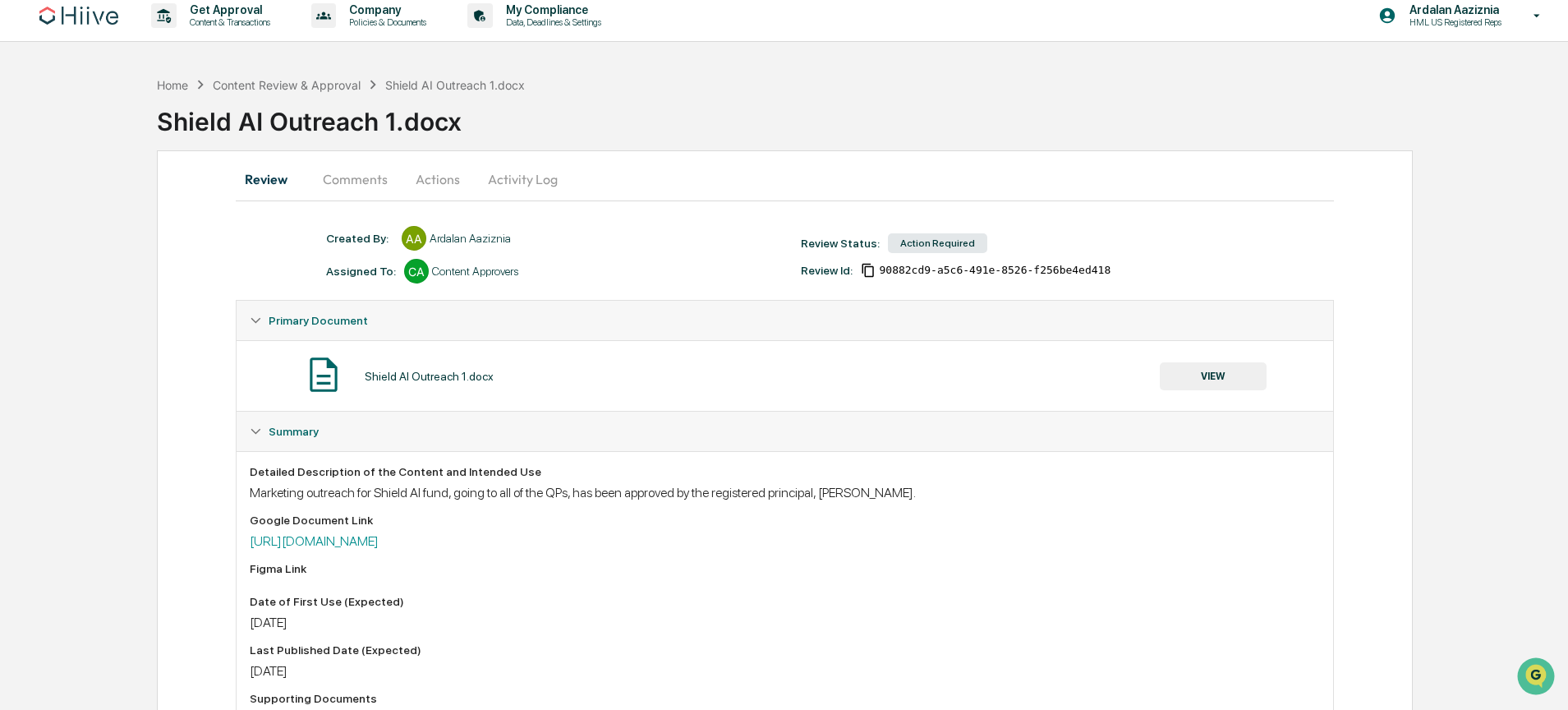
click at [429, 186] on button "Actions" at bounding box center [438, 179] width 74 height 40
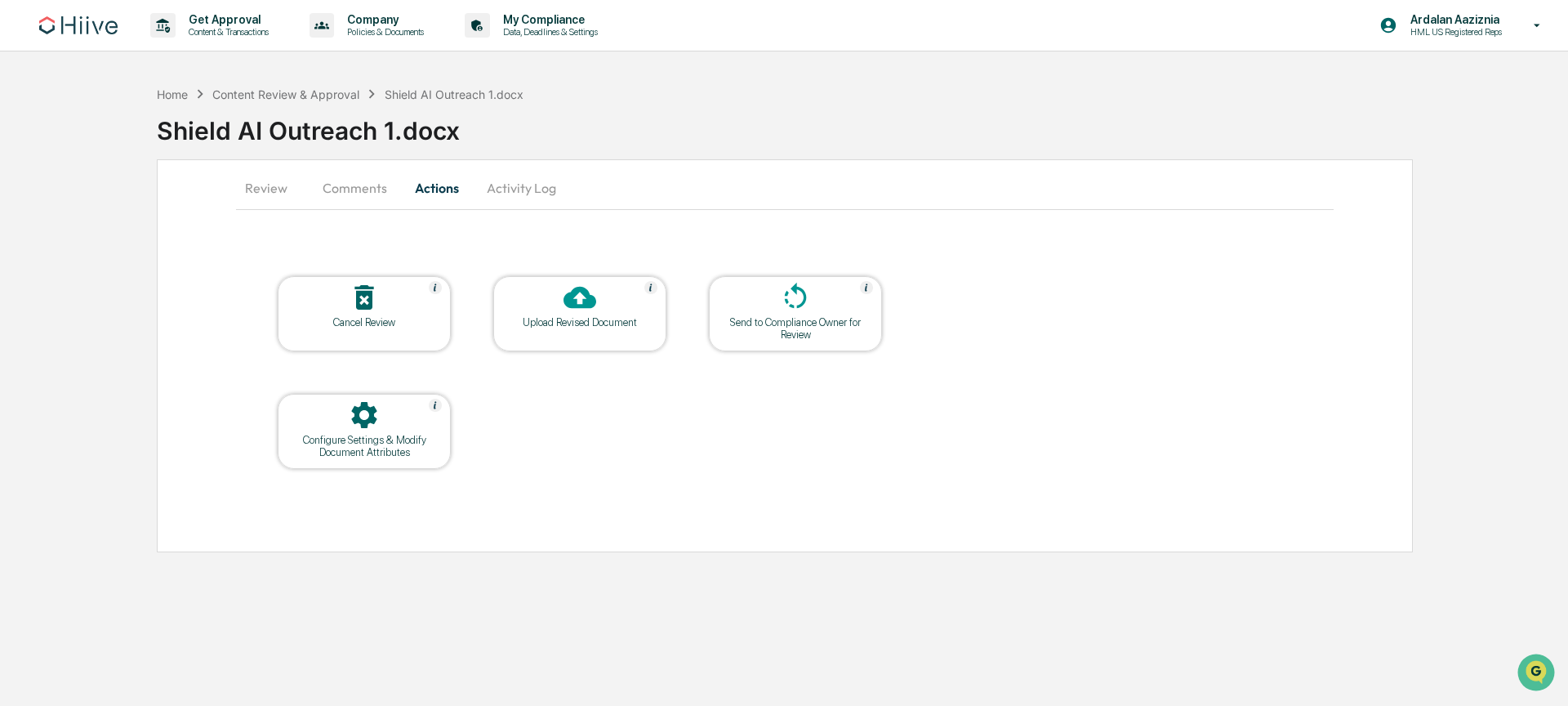
click at [541, 296] on div at bounding box center [579, 298] width 163 height 35
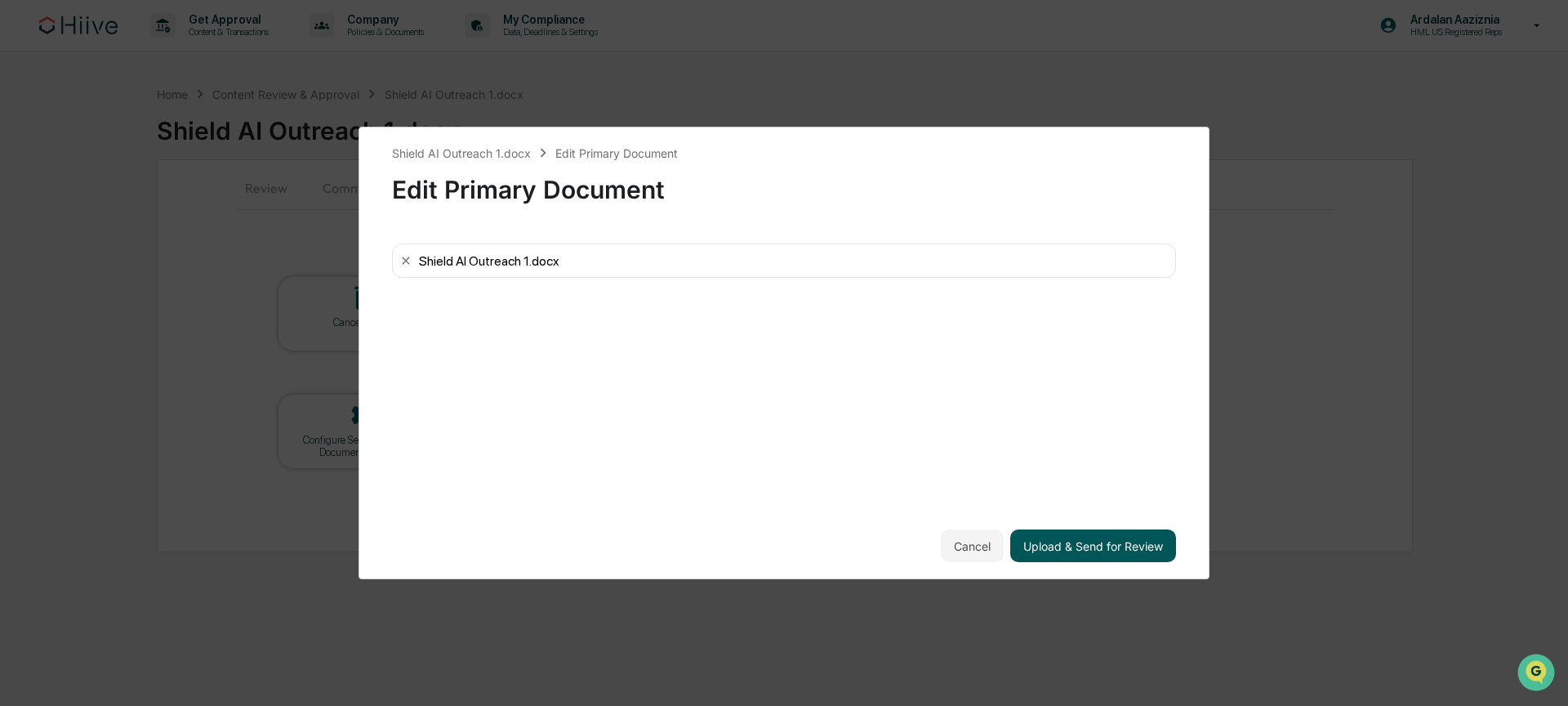
click at [1092, 546] on button "Upload & Send for Review" at bounding box center [1092, 546] width 166 height 33
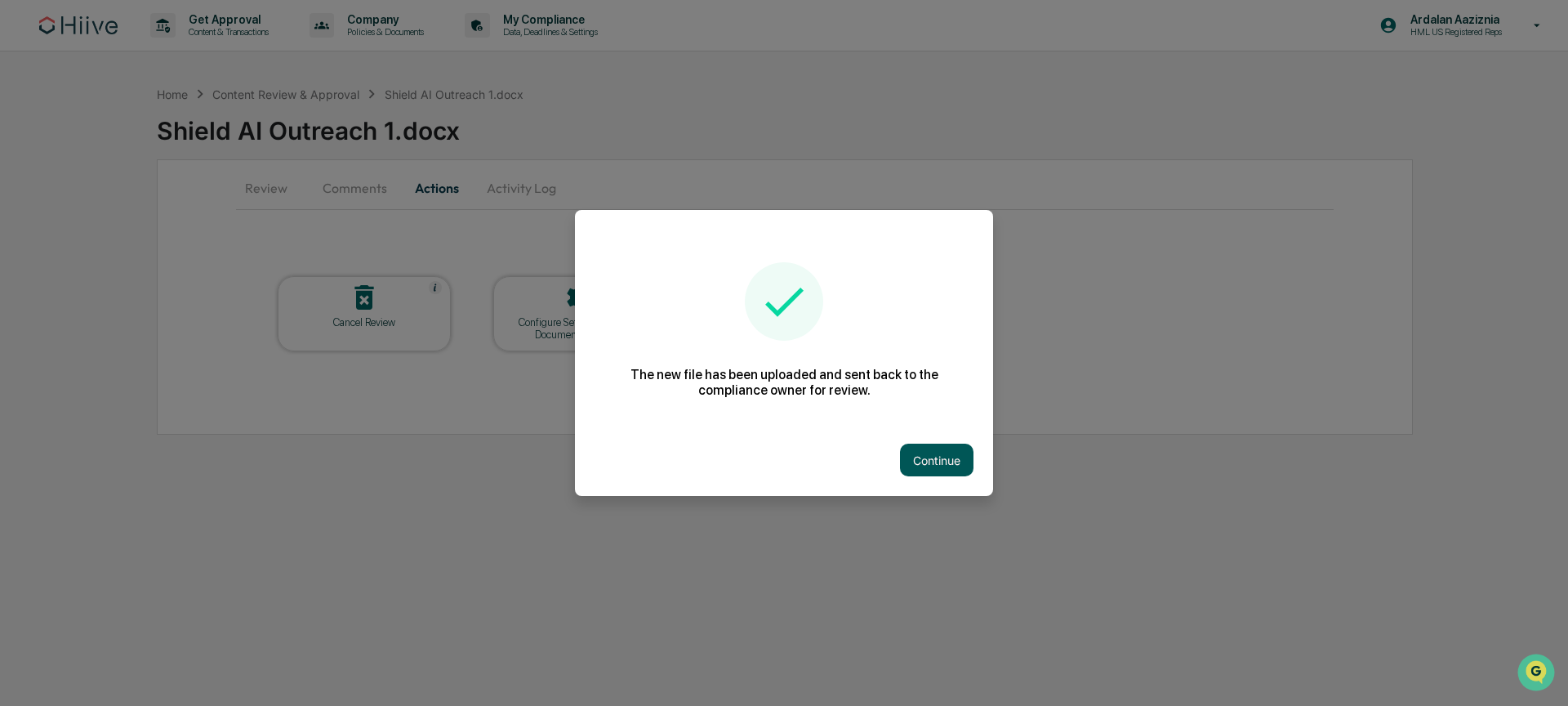
click at [947, 463] on button "Continue" at bounding box center [937, 460] width 73 height 33
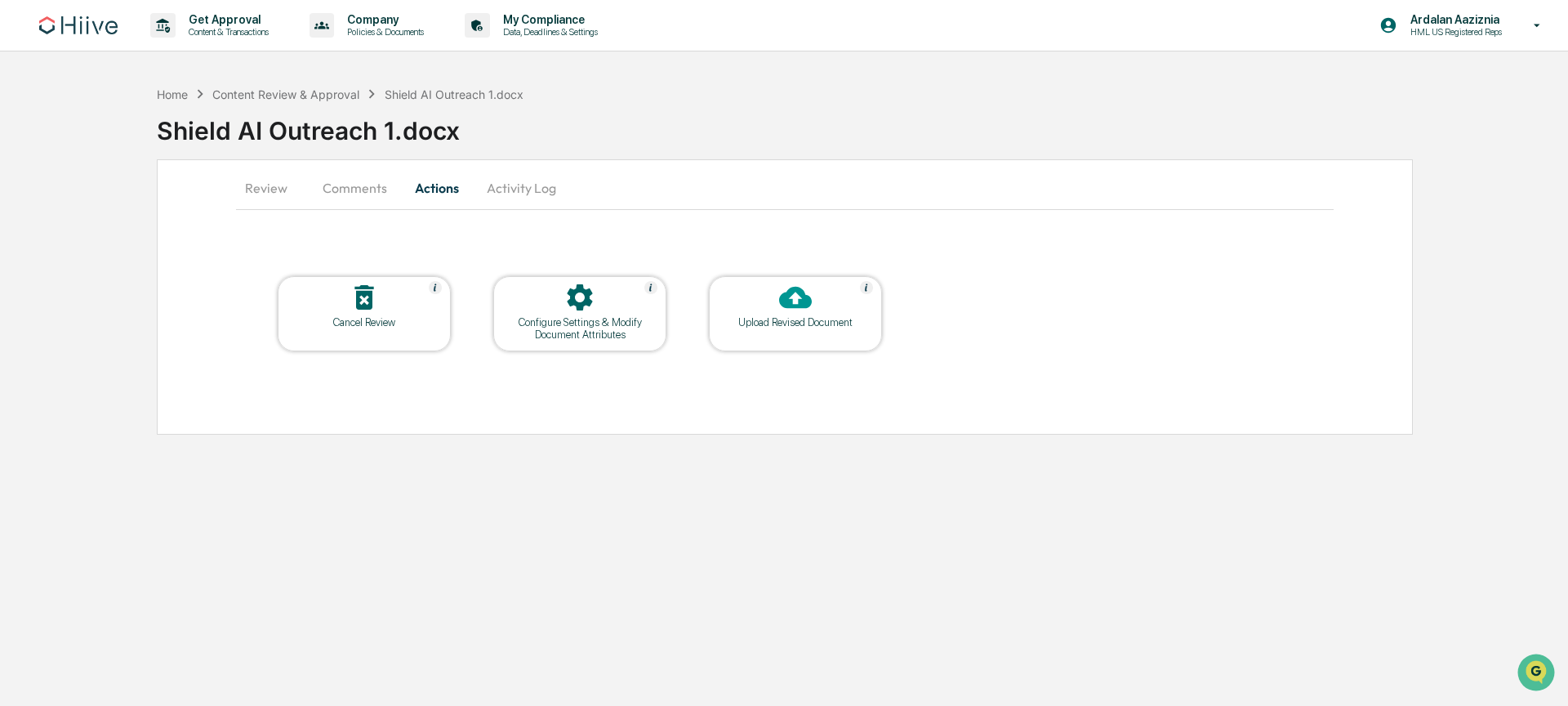
click at [65, 29] on img at bounding box center [79, 26] width 79 height 18
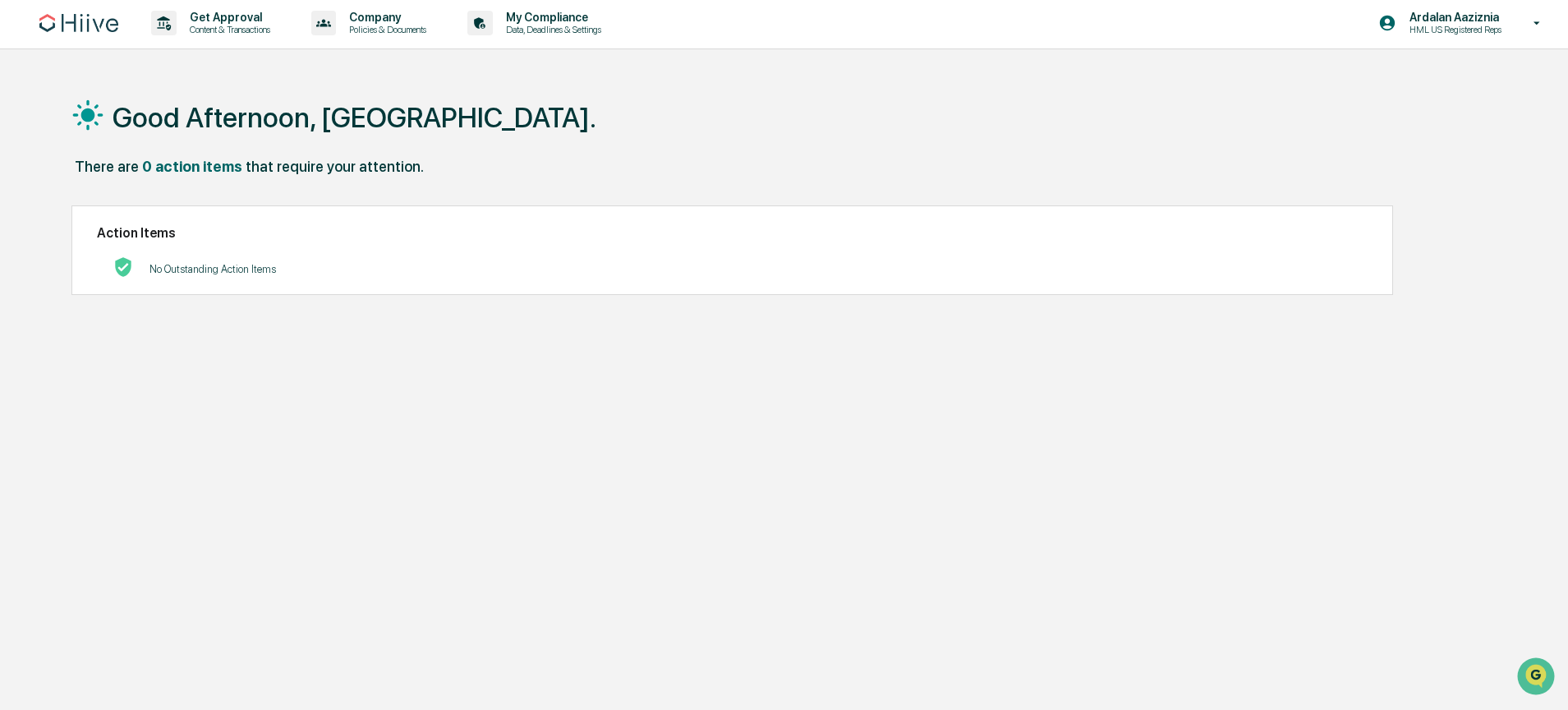
scroll to position [4, 0]
click at [207, 30] on p "Content & Transactions" at bounding box center [228, 29] width 101 height 11
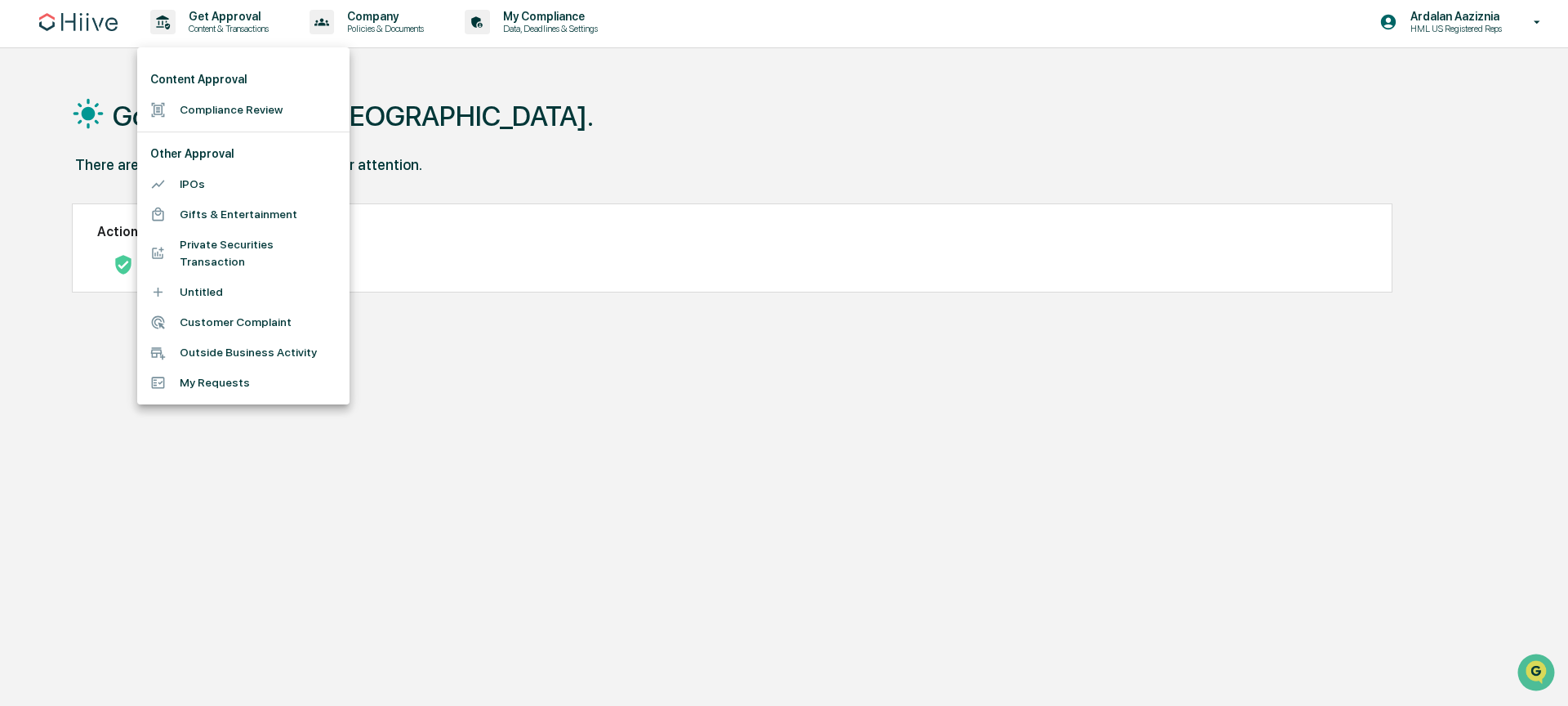
click at [484, 134] on div at bounding box center [784, 353] width 1568 height 706
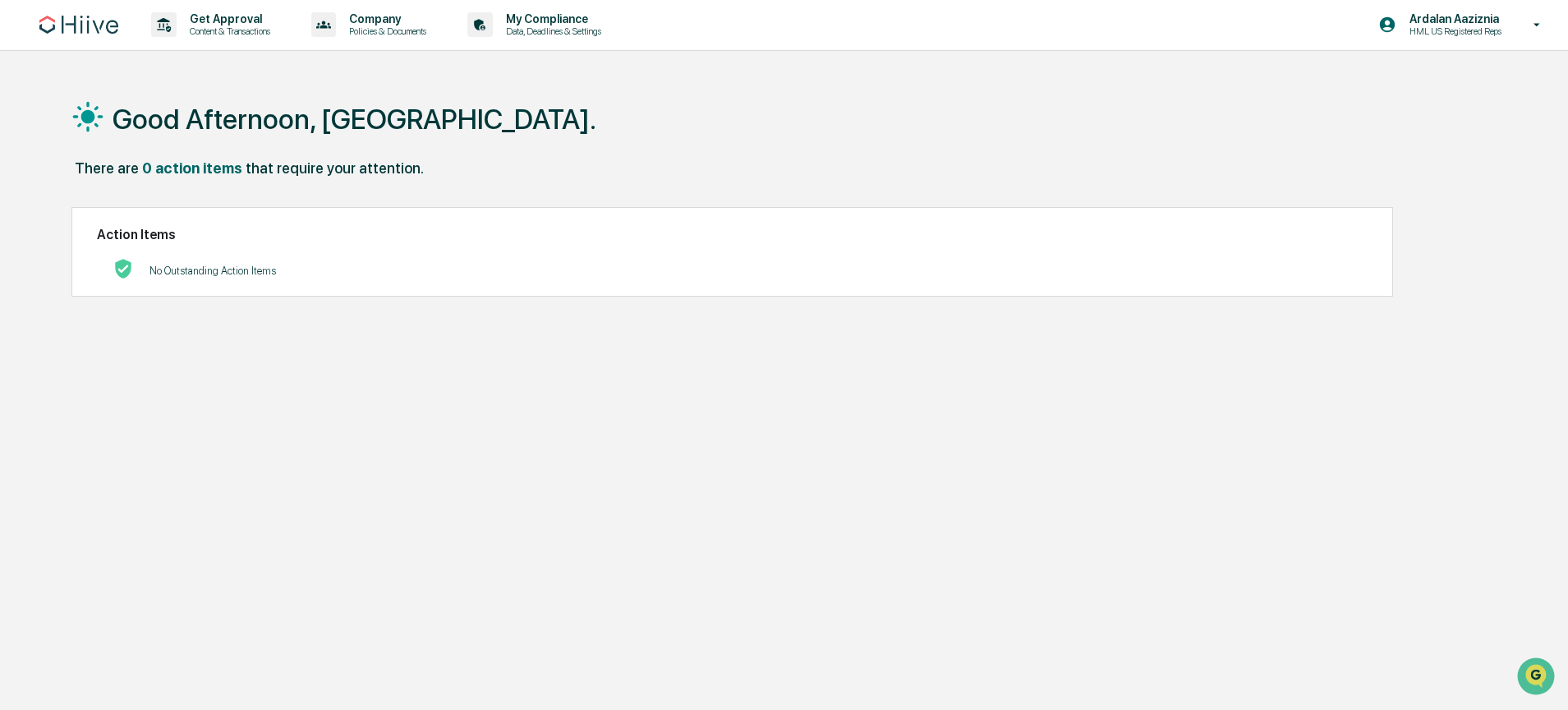
scroll to position [0, 0]
click at [100, 36] on link at bounding box center [88, 25] width 99 height 51
click at [218, 27] on p "Content & Transactions" at bounding box center [228, 32] width 101 height 11
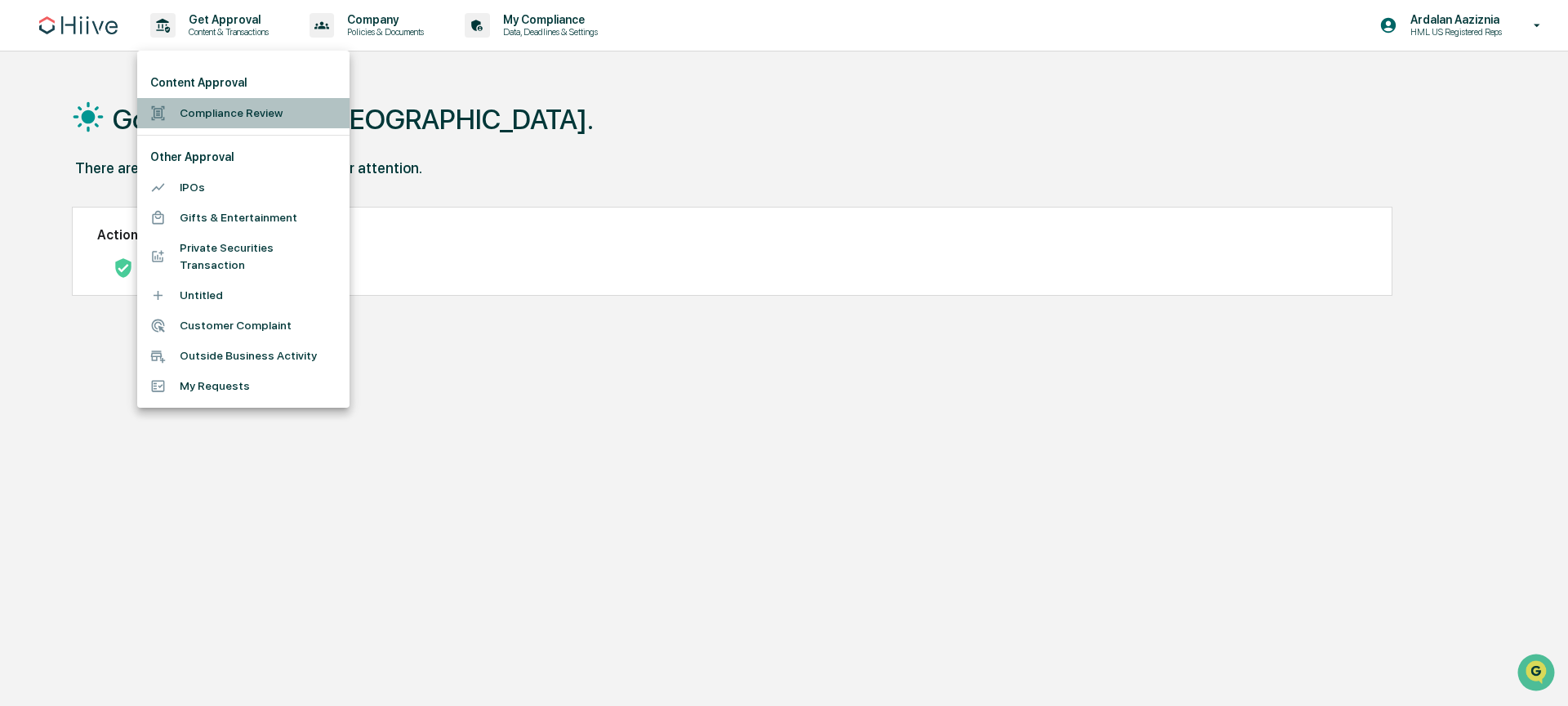
click at [214, 116] on li "Compliance Review" at bounding box center [244, 113] width 213 height 30
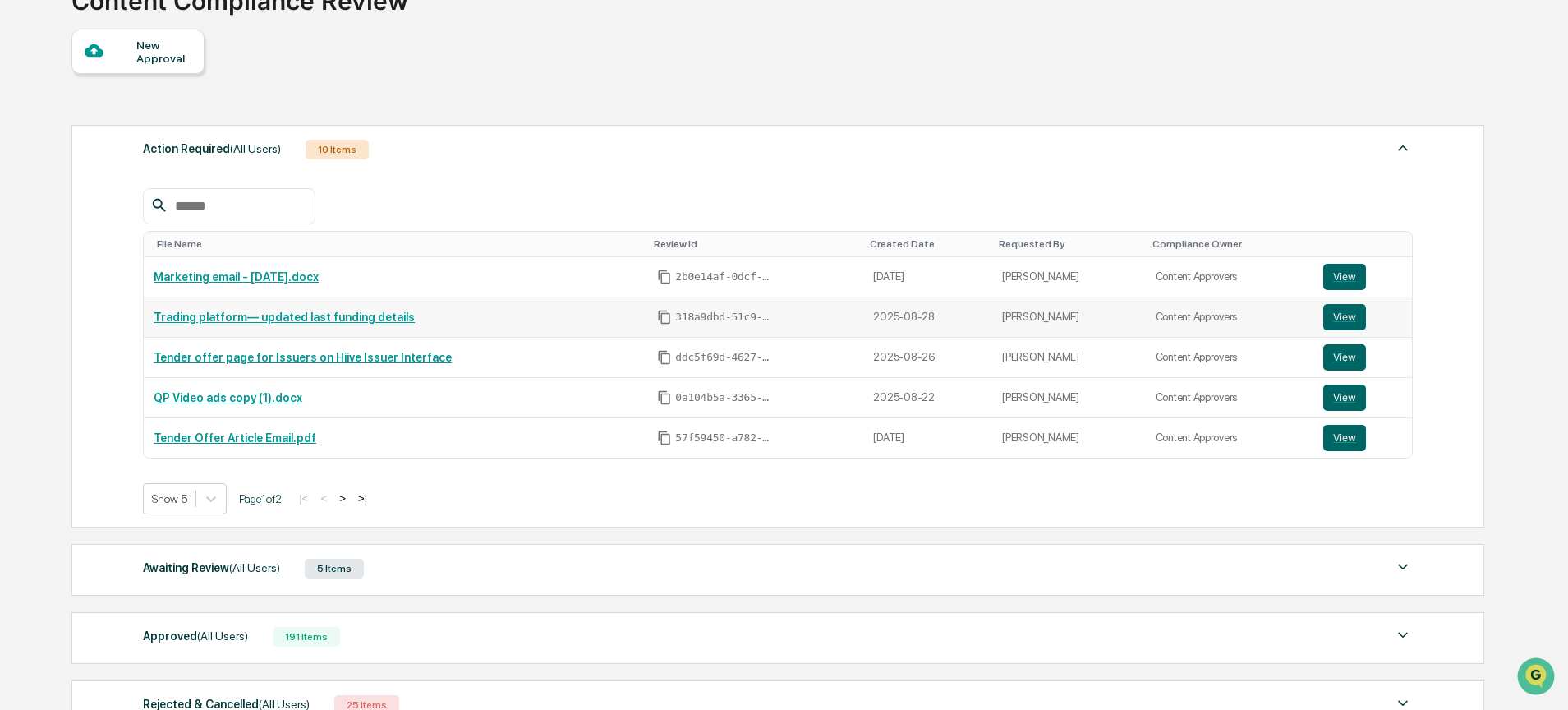
scroll to position [237, 0]
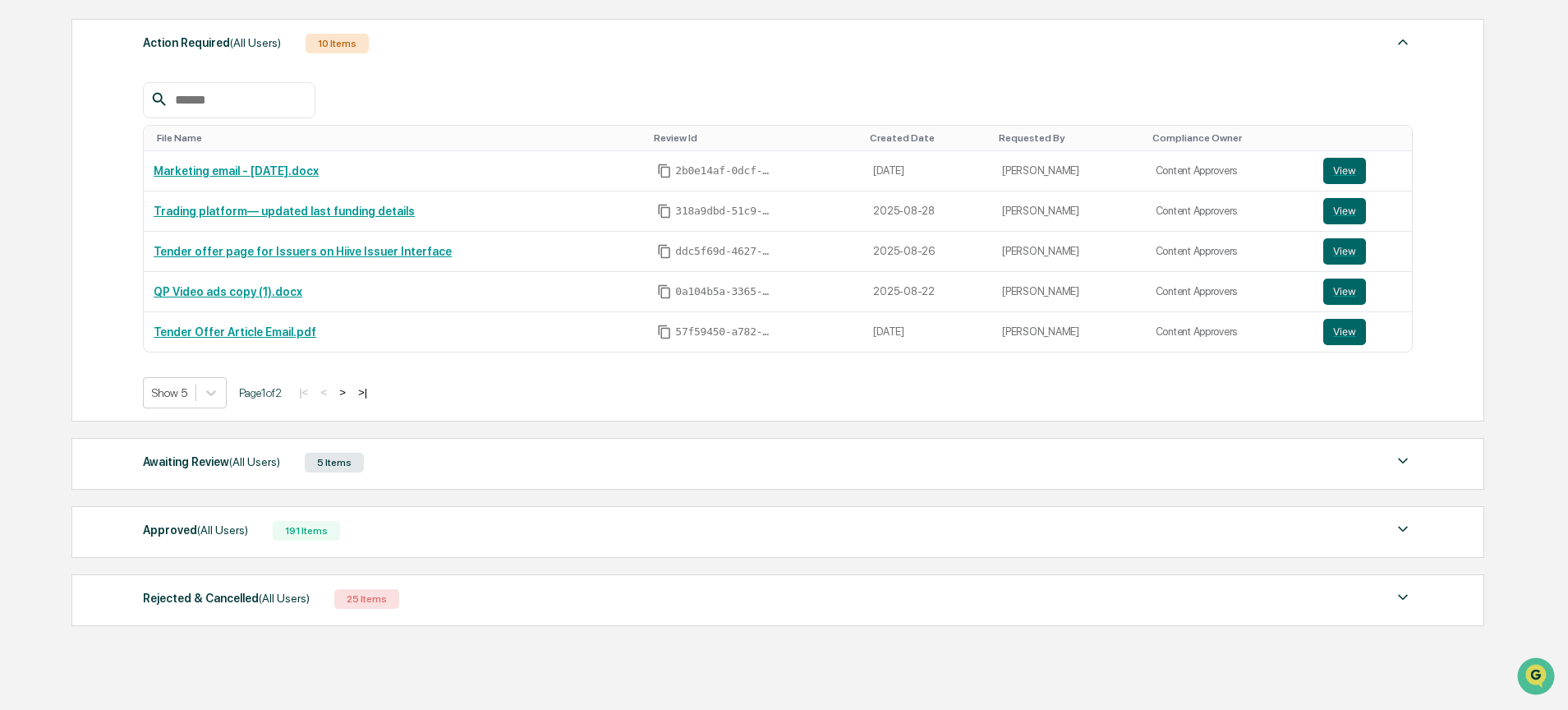
click at [481, 470] on div "Awaiting Review (All Users) 5 Items" at bounding box center [777, 462] width 1269 height 23
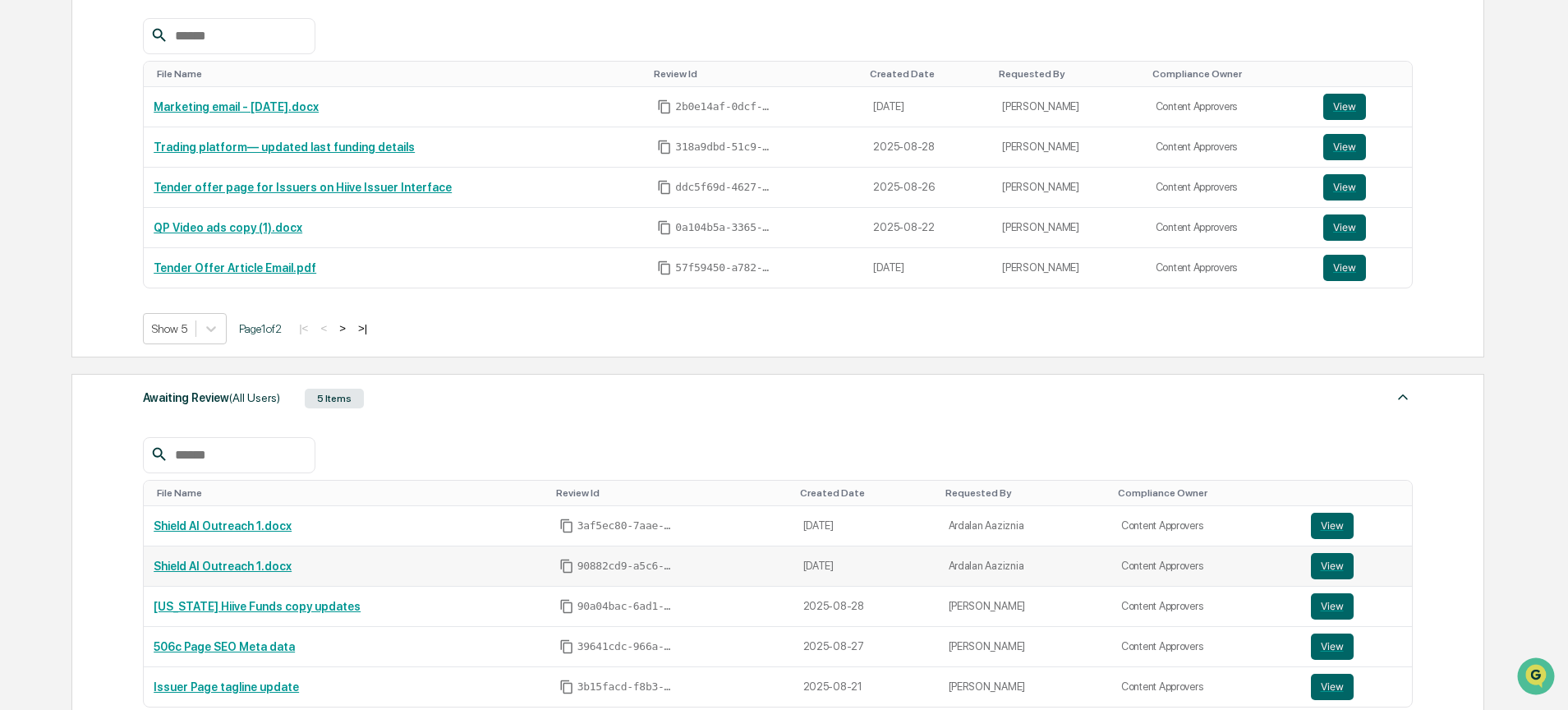
scroll to position [401, 0]
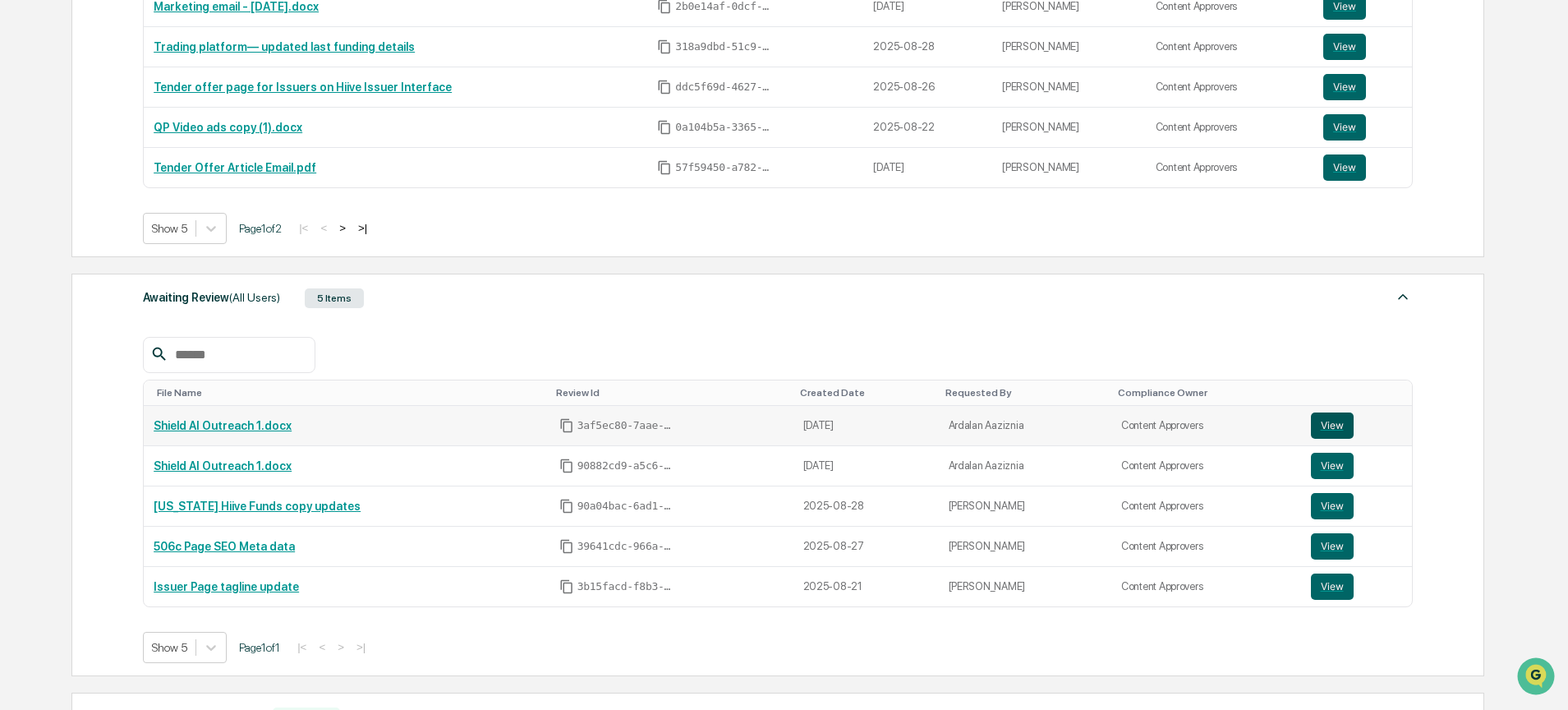
click at [1329, 427] on button "View" at bounding box center [1332, 425] width 42 height 27
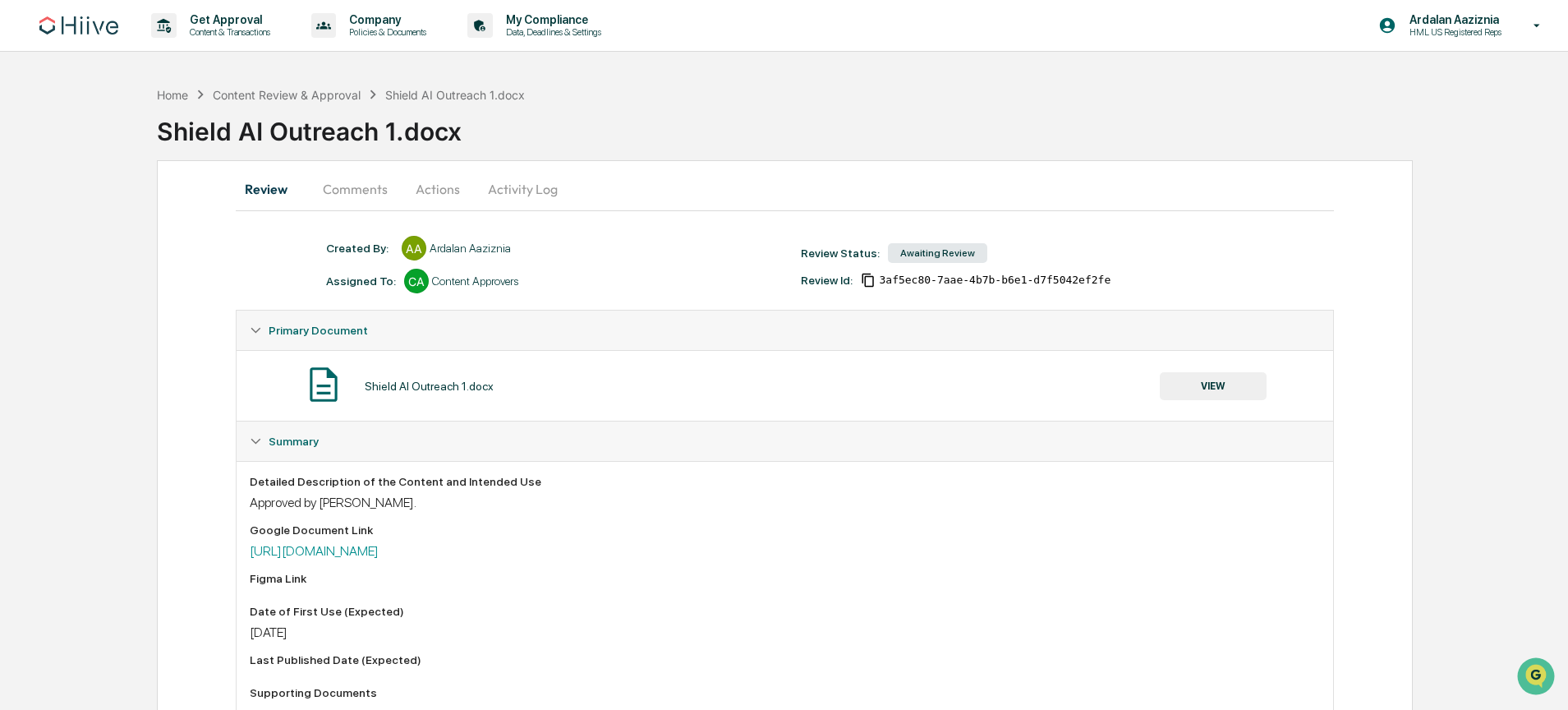
click at [516, 184] on button "Activity Log" at bounding box center [523, 189] width 96 height 40
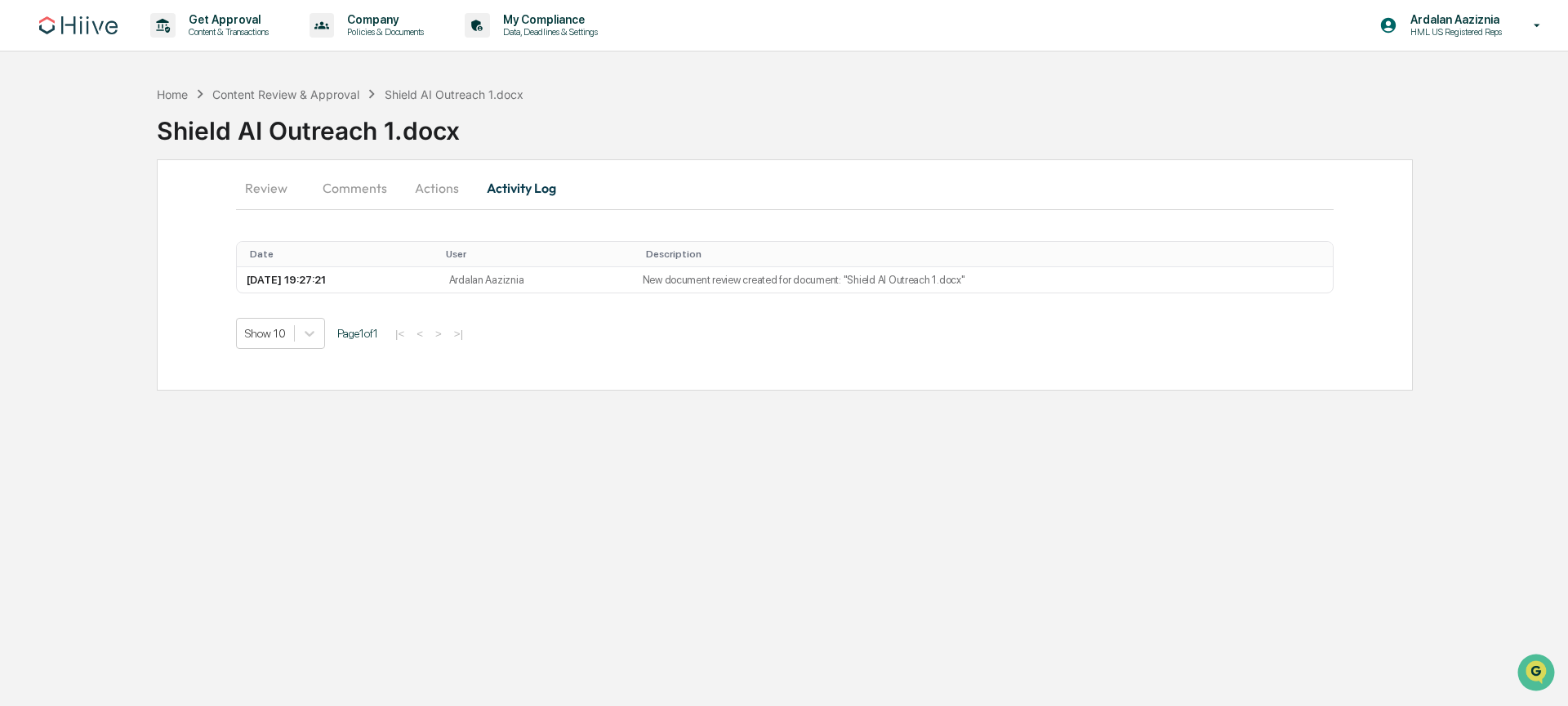
click at [439, 186] on button "Actions" at bounding box center [437, 188] width 73 height 39
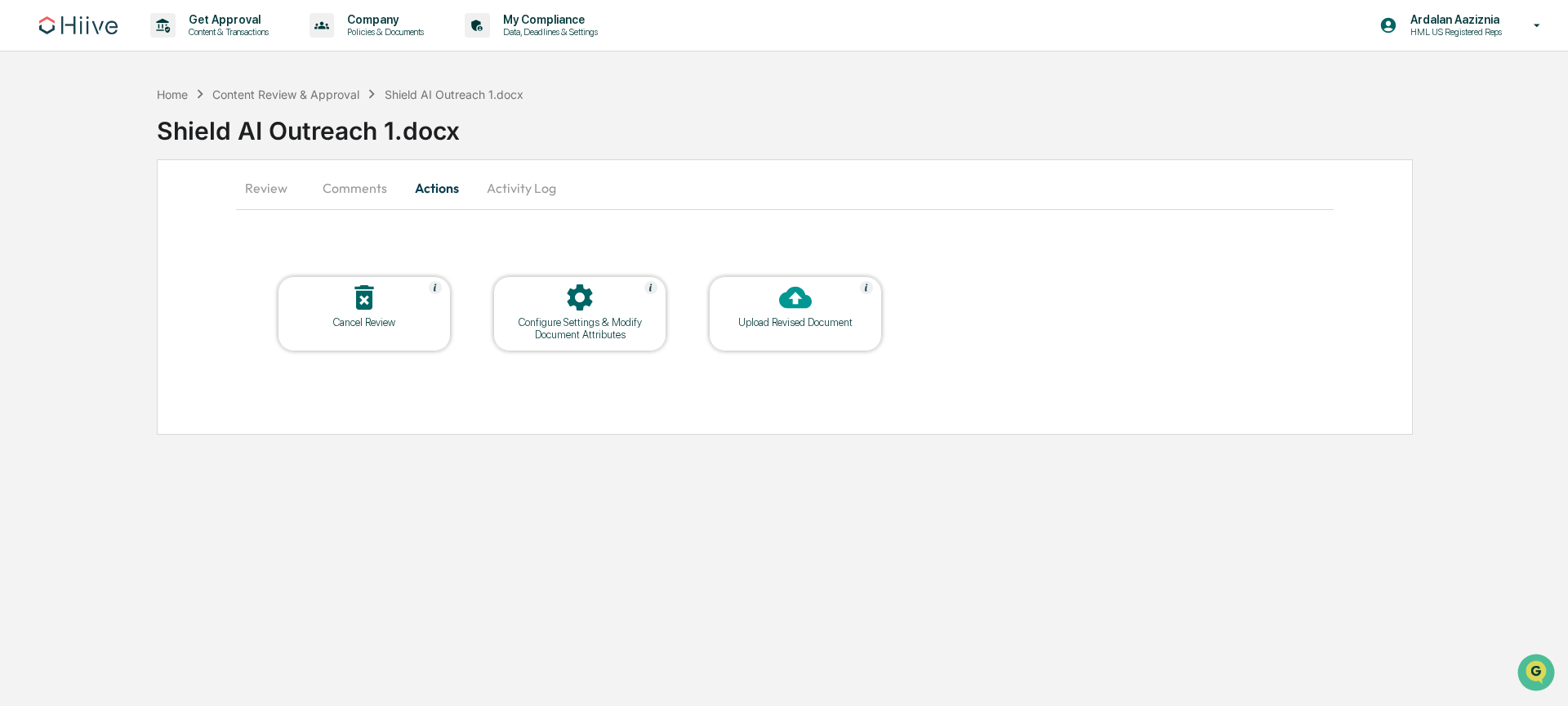
click at [370, 301] on icon at bounding box center [364, 297] width 18 height 25
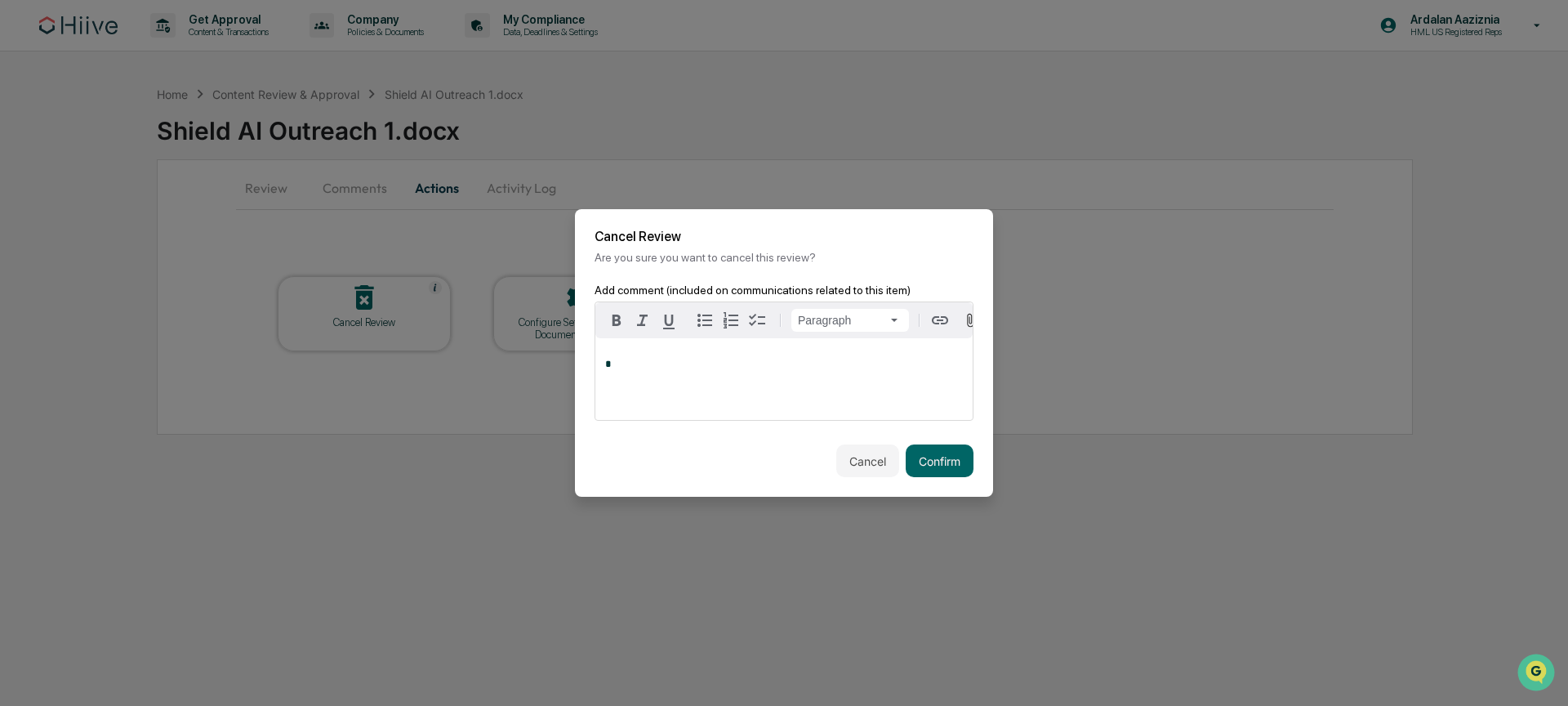
click at [674, 370] on p "*" at bounding box center [784, 364] width 357 height 11
click at [920, 458] on button "Confirm" at bounding box center [939, 461] width 68 height 33
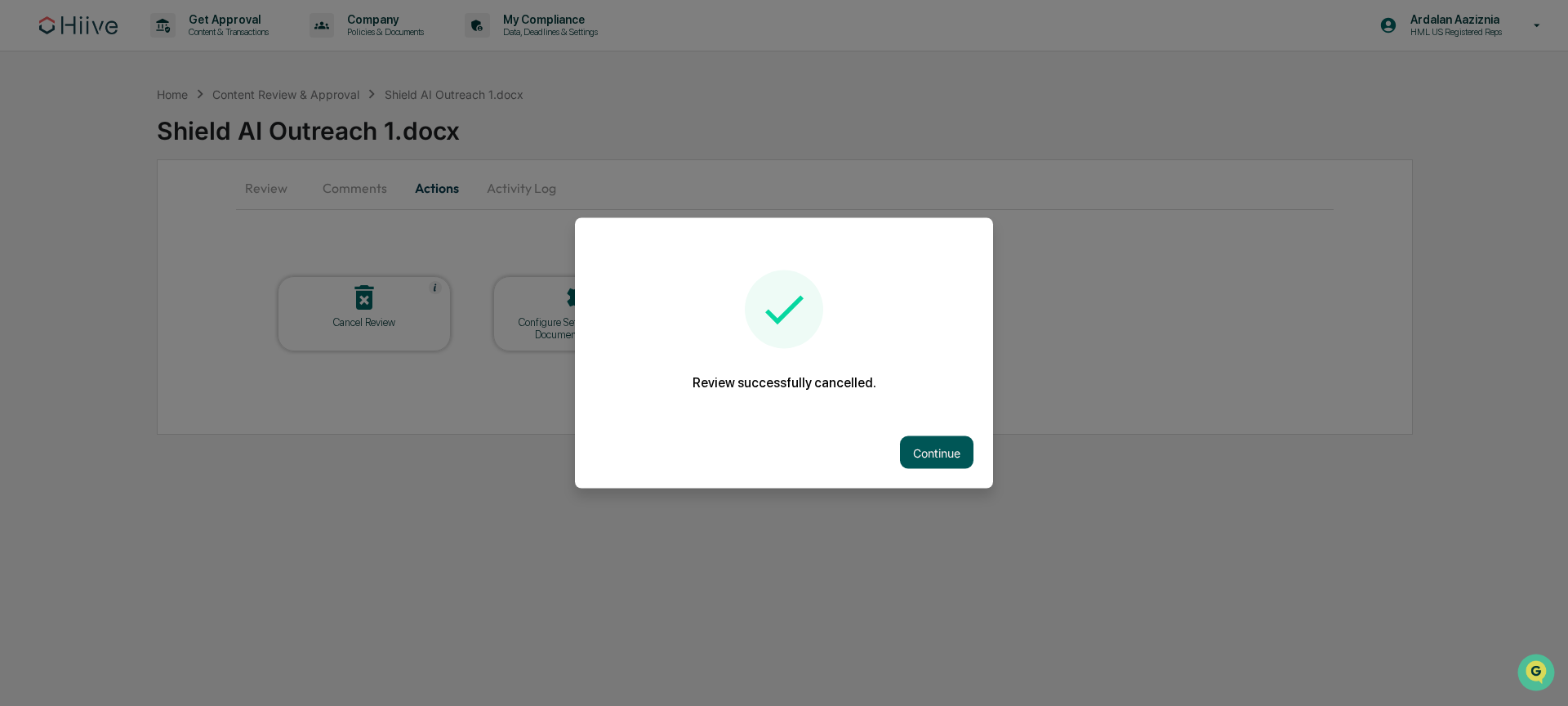
click at [939, 453] on button "Continue" at bounding box center [937, 453] width 73 height 33
